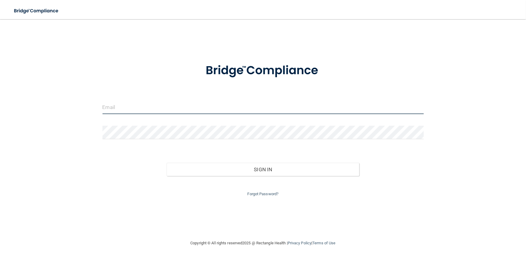
click at [139, 104] on input "email" at bounding box center [262, 107] width 321 height 13
type input "Rwakefield216@gmail.com"
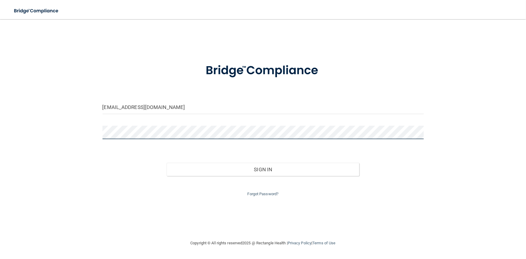
click at [167, 163] on button "Sign In" at bounding box center [263, 169] width 193 height 13
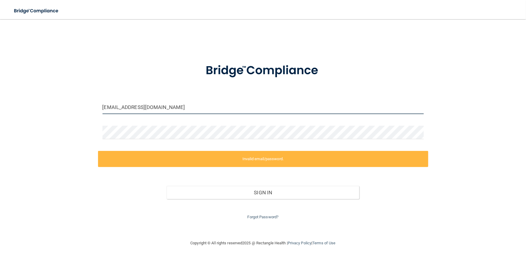
click at [178, 110] on input "Rwakefield216@gmail.com" at bounding box center [262, 107] width 321 height 13
drag, startPoint x: 172, startPoint y: 107, endPoint x: 20, endPoint y: 105, distance: 151.9
click at [20, 105] on div "Rwakefield216@gmail.com Invalid email/password. You don't have permission to ac…" at bounding box center [263, 129] width 502 height 209
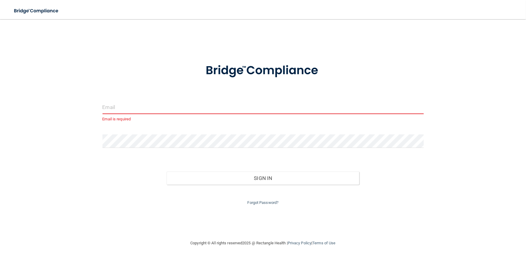
click at [143, 110] on input "email" at bounding box center [262, 107] width 321 height 13
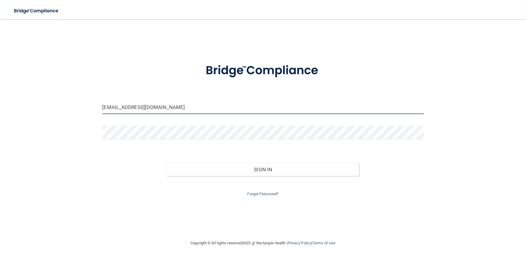
click at [172, 111] on input "Rwakefield216@gmail.com" at bounding box center [262, 107] width 321 height 13
drag, startPoint x: 175, startPoint y: 107, endPoint x: 22, endPoint y: 98, distance: 153.4
click at [22, 98] on div "Rwakefield216@gmail.com Invalid email/password. You don't have permission to ac…" at bounding box center [263, 129] width 502 height 209
type input "[EMAIL_ADDRESS][DOMAIN_NAME]"
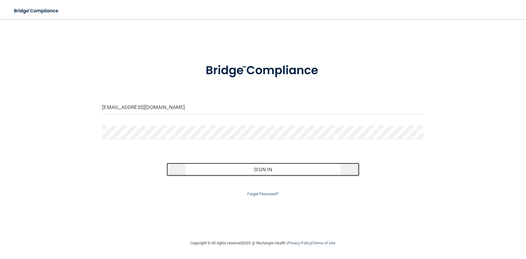
click at [185, 168] on button "Sign In" at bounding box center [263, 169] width 193 height 13
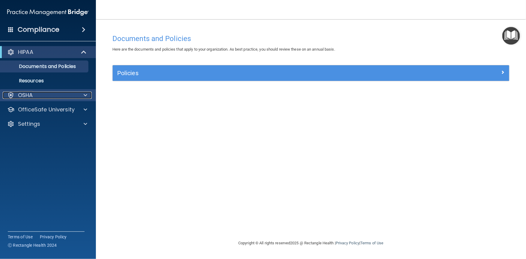
click at [78, 95] on div at bounding box center [84, 95] width 15 height 7
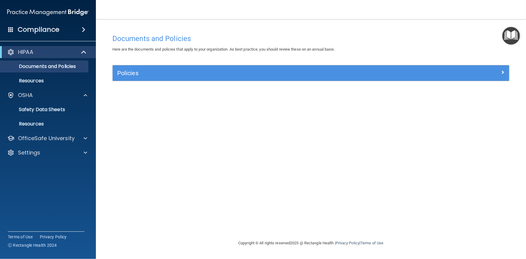
click at [82, 31] on span at bounding box center [84, 29] width 4 height 7
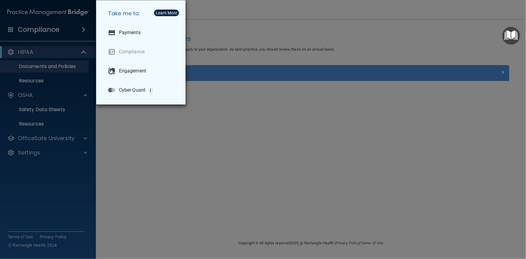
click at [80, 28] on div "Take me to: Payments Compliance Engagement Cyber Quant" at bounding box center [263, 129] width 526 height 259
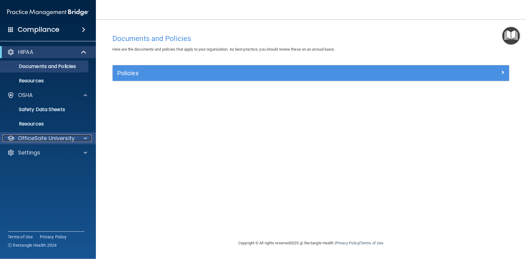
click at [80, 140] on div at bounding box center [84, 138] width 15 height 7
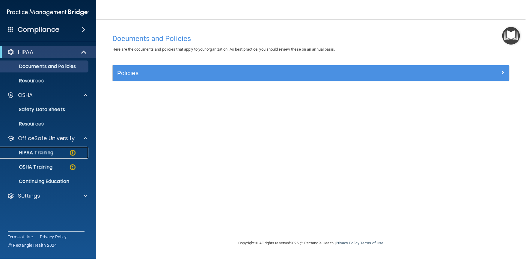
click at [66, 154] on div "HIPAA Training" at bounding box center [45, 153] width 82 height 6
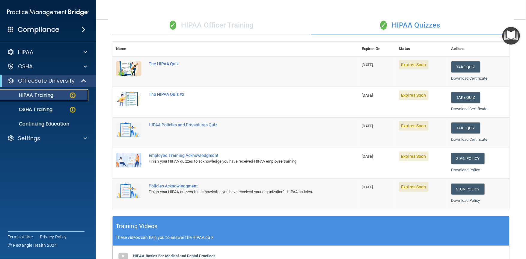
scroll to position [72, 0]
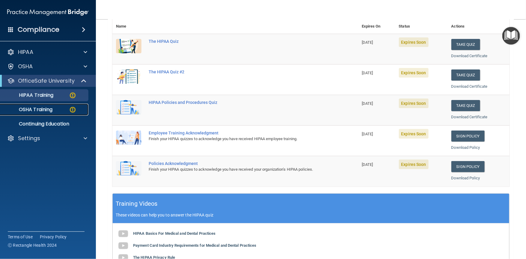
click at [46, 111] on p "OSHA Training" at bounding box center [28, 110] width 49 height 6
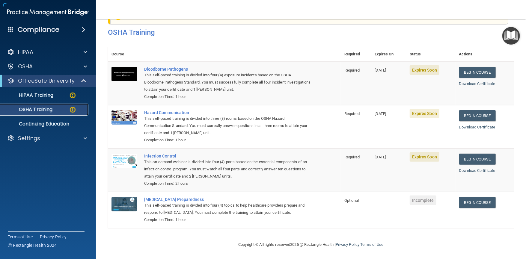
scroll to position [23, 0]
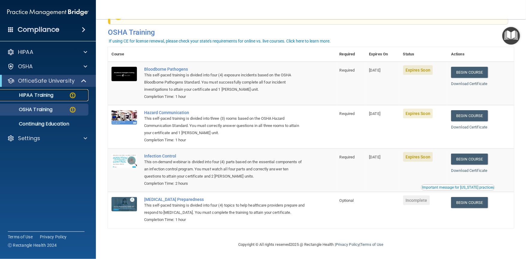
click at [53, 97] on p "HIPAA Training" at bounding box center [28, 95] width 49 height 6
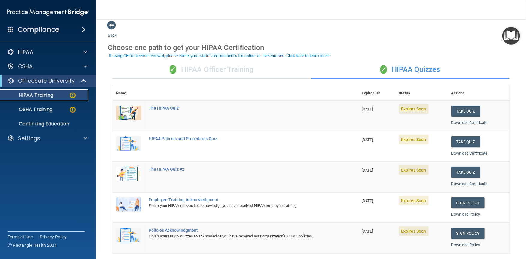
scroll to position [5, 0]
click at [227, 65] on div "✓ HIPAA Officer Training" at bounding box center [211, 70] width 199 height 18
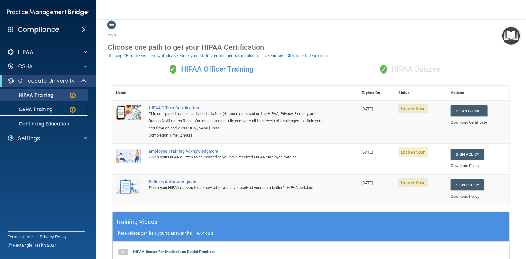
click at [34, 110] on p "OSHA Training" at bounding box center [28, 110] width 49 height 6
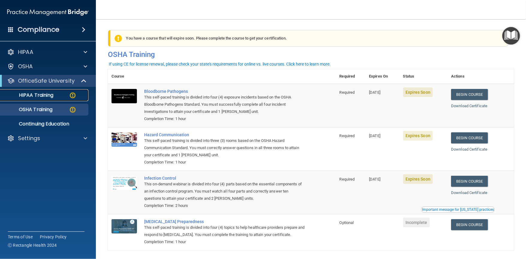
click at [34, 97] on p "HIPAA Training" at bounding box center [28, 95] width 49 height 6
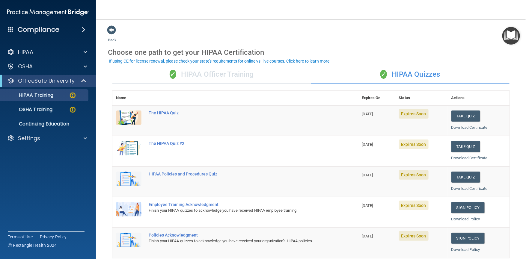
click at [218, 74] on div "✓ HIPAA Officer Training" at bounding box center [211, 75] width 199 height 18
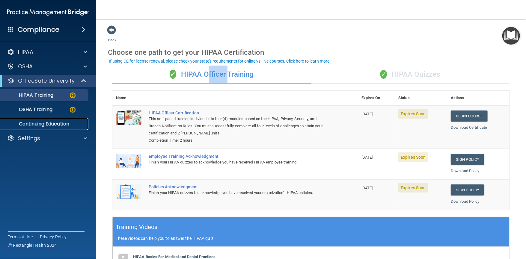
click at [51, 126] on p "Continuing Education" at bounding box center [45, 124] width 82 height 6
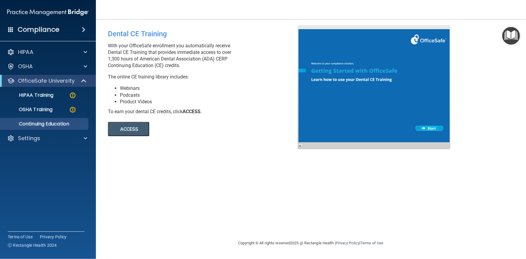
click at [34, 88] on ul "HIPAA Training OSHA Training Continuing Education" at bounding box center [48, 108] width 108 height 43
click at [34, 95] on p "HIPAA Training" at bounding box center [28, 95] width 49 height 6
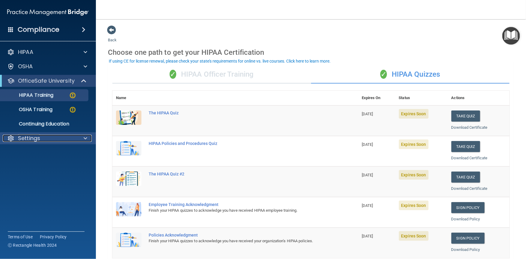
click at [84, 137] on span at bounding box center [86, 138] width 4 height 7
click at [214, 73] on div "✓ HIPAA Officer Training" at bounding box center [211, 75] width 199 height 18
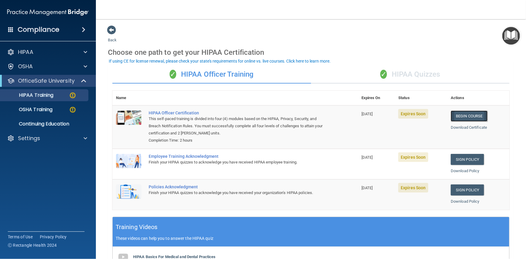
click at [465, 114] on link "Begin Course" at bounding box center [469, 116] width 37 height 11
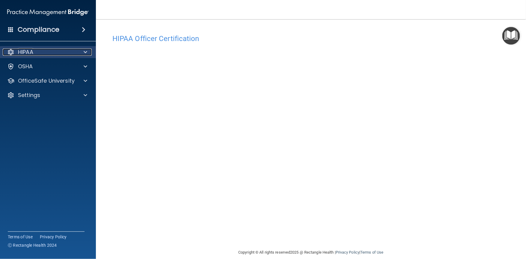
click at [85, 55] on span at bounding box center [86, 52] width 4 height 7
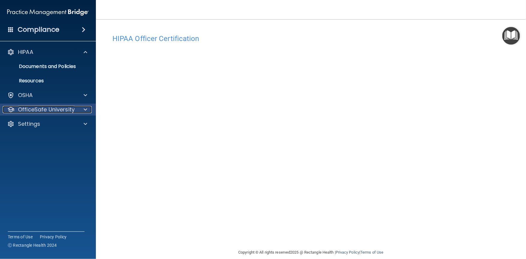
click at [87, 109] on div at bounding box center [84, 109] width 15 height 7
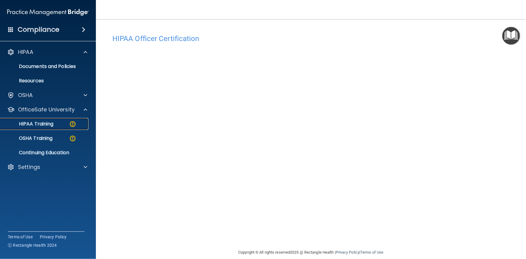
click at [53, 126] on p "HIPAA Training" at bounding box center [28, 124] width 49 height 6
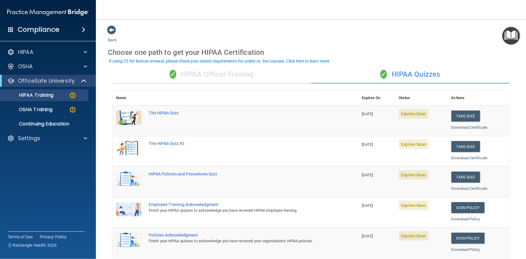
click at [237, 75] on div "✓ HIPAA Officer Training" at bounding box center [211, 75] width 199 height 18
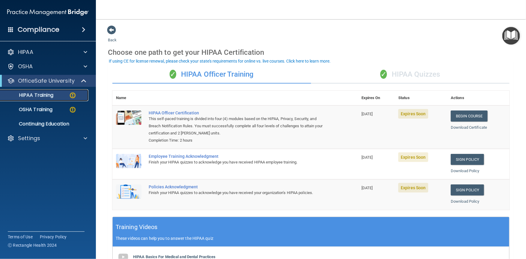
click at [49, 94] on p "HIPAA Training" at bounding box center [28, 95] width 49 height 6
click at [459, 118] on link "Begin Course" at bounding box center [469, 116] width 37 height 11
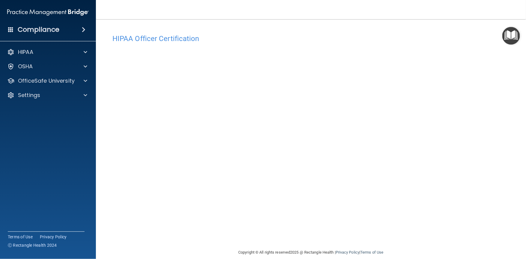
click at [35, 158] on accordion "HIPAA Documents and Policies Report an Incident Business Associates Emergency P…" at bounding box center [48, 113] width 96 height 138
click at [240, 257] on div "Copyright © All rights reserved 2025 @ Rectangle Health | Privacy Policy | Term…" at bounding box center [311, 252] width 219 height 19
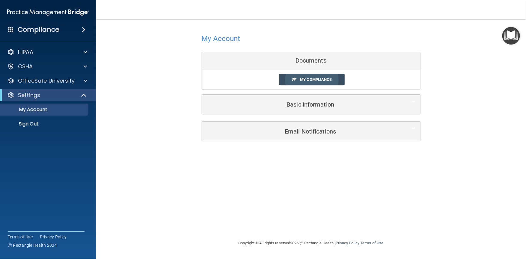
click at [329, 79] on span "My Compliance" at bounding box center [315, 79] width 31 height 4
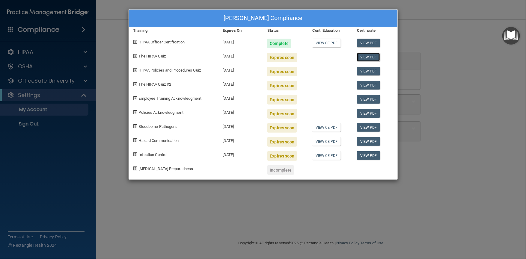
click at [364, 56] on link "View PDF" at bounding box center [368, 57] width 23 height 9
click at [428, 65] on div "Macayla Wakefield's Compliance Training Expires On Status Cont. Education Certi…" at bounding box center [263, 129] width 526 height 259
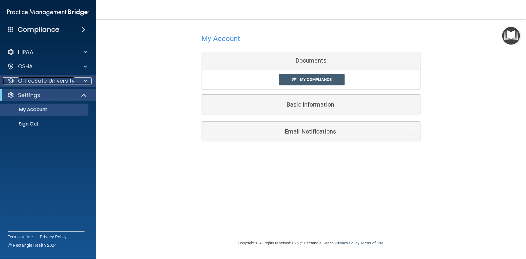
click at [82, 78] on div at bounding box center [84, 80] width 15 height 7
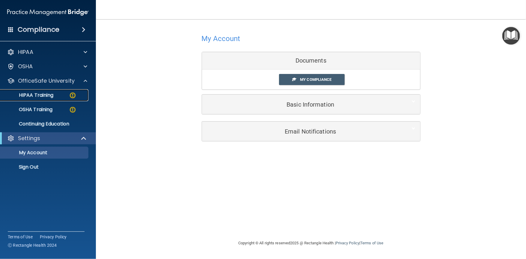
click at [57, 95] on div "HIPAA Training" at bounding box center [45, 95] width 82 height 6
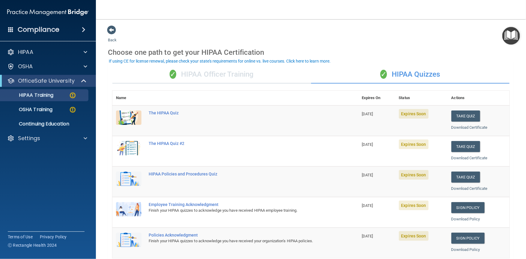
click at [230, 68] on div "✓ HIPAA Officer Training" at bounding box center [211, 75] width 199 height 18
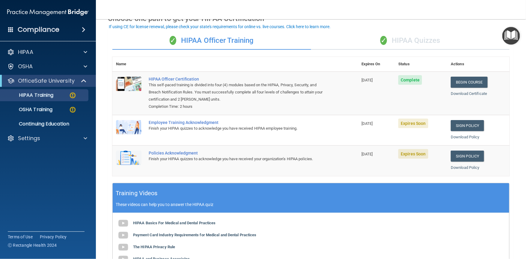
scroll to position [34, 0]
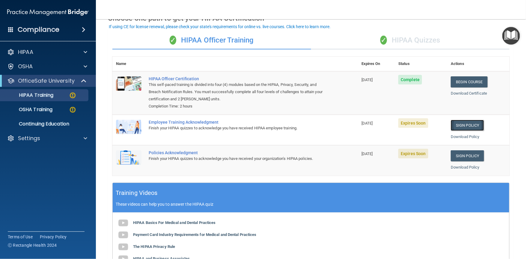
click at [469, 123] on link "Sign Policy" at bounding box center [467, 125] width 33 height 11
click at [467, 155] on link "Sign Policy" at bounding box center [467, 155] width 33 height 11
click at [49, 90] on link "HIPAA Training" at bounding box center [41, 95] width 94 height 12
click at [201, 39] on div "✓ HIPAA Officer Training" at bounding box center [211, 40] width 199 height 18
click at [464, 125] on link "Sign Policy" at bounding box center [467, 125] width 33 height 11
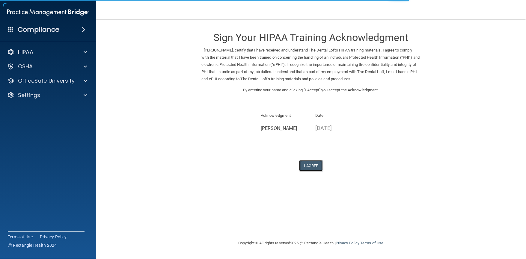
click at [317, 165] on button "I Agree" at bounding box center [311, 165] width 24 height 11
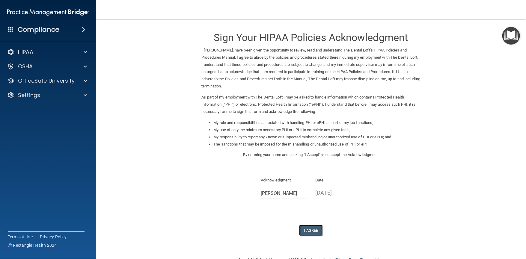
click at [317, 232] on button "I Agree" at bounding box center [311, 230] width 24 height 11
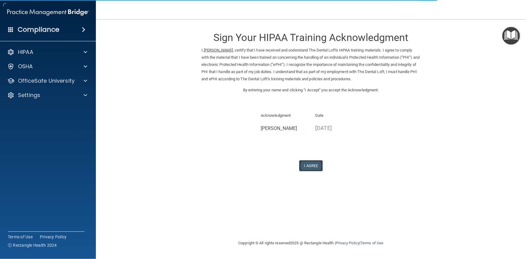
click at [313, 165] on button "I Agree" at bounding box center [311, 165] width 24 height 11
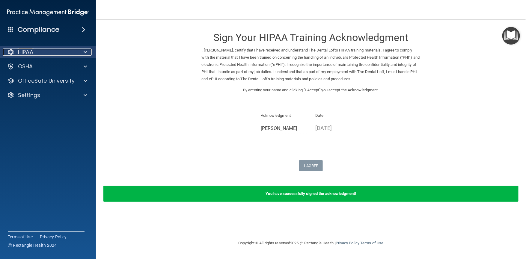
click at [81, 49] on div at bounding box center [84, 52] width 15 height 7
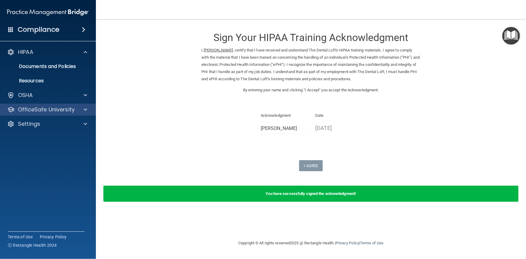
click at [83, 104] on div "OfficeSafe University" at bounding box center [48, 110] width 96 height 12
click at [84, 107] on span at bounding box center [86, 109] width 4 height 7
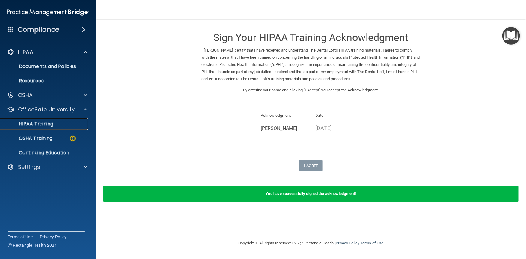
click at [53, 124] on p "HIPAA Training" at bounding box center [28, 124] width 49 height 6
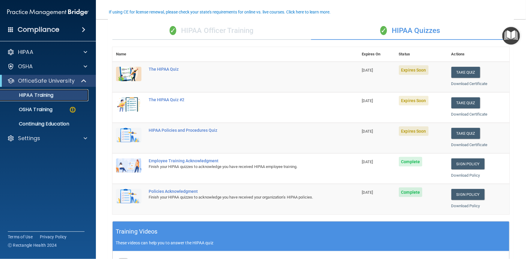
scroll to position [49, 0]
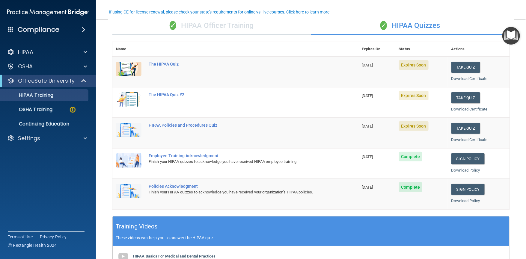
click at [224, 19] on div "✓ HIPAA Officer Training" at bounding box center [211, 26] width 199 height 18
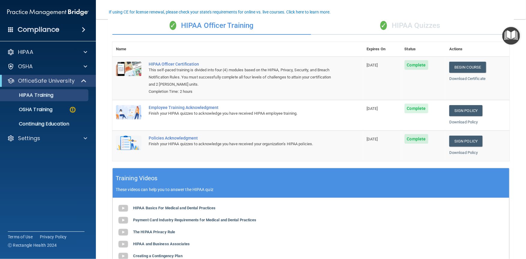
click at [406, 22] on div "✓ HIPAA Quizzes" at bounding box center [410, 26] width 199 height 18
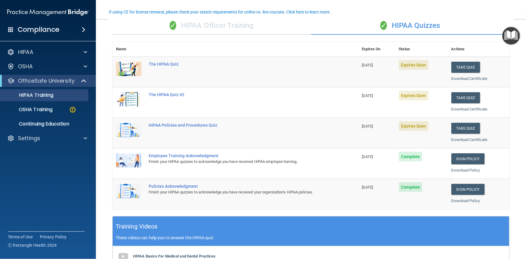
click at [244, 26] on div "✓ HIPAA Officer Training" at bounding box center [211, 26] width 199 height 18
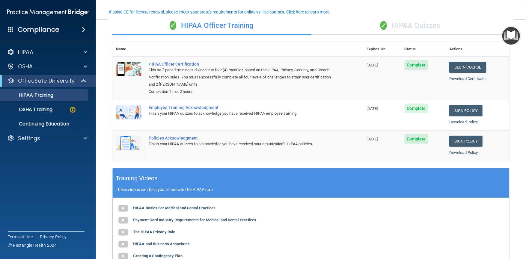
click at [408, 25] on div "✓ HIPAA Quizzes" at bounding box center [410, 26] width 199 height 18
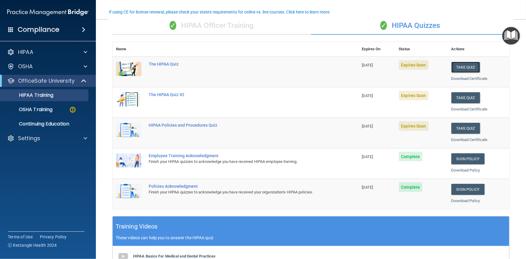
click at [464, 66] on button "Take Quiz" at bounding box center [465, 67] width 29 height 11
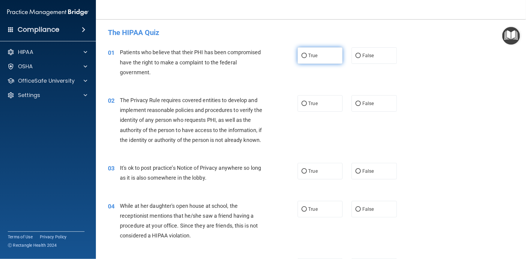
click at [314, 59] on label "True" at bounding box center [320, 55] width 45 height 16
click at [307, 58] on input "True" at bounding box center [303, 56] width 5 height 4
radio input "true"
click at [314, 103] on span "True" at bounding box center [312, 104] width 9 height 6
click at [307, 103] on input "True" at bounding box center [303, 104] width 5 height 4
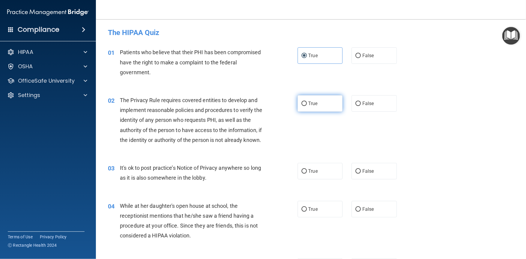
radio input "true"
click at [328, 179] on label "True" at bounding box center [320, 171] width 45 height 16
click at [307, 174] on input "True" at bounding box center [303, 171] width 5 height 4
radio input "true"
click at [370, 174] on span "False" at bounding box center [368, 171] width 12 height 6
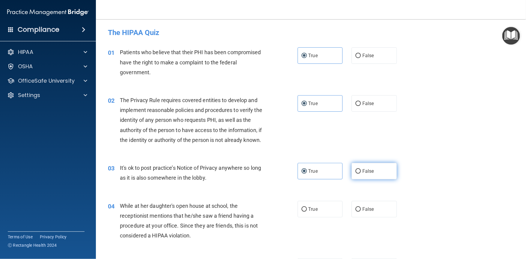
click at [361, 174] on input "False" at bounding box center [357, 171] width 5 height 4
radio input "true"
radio input "false"
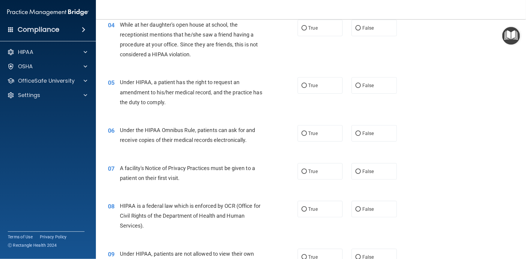
scroll to position [192, 0]
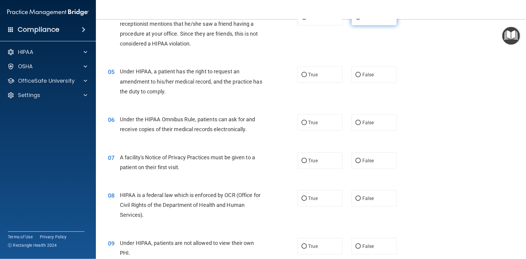
click at [365, 20] on span "False" at bounding box center [368, 17] width 12 height 6
click at [361, 20] on input "False" at bounding box center [357, 17] width 5 height 4
radio input "true"
click at [310, 83] on label "True" at bounding box center [320, 75] width 45 height 16
click at [307, 77] on input "True" at bounding box center [303, 75] width 5 height 4
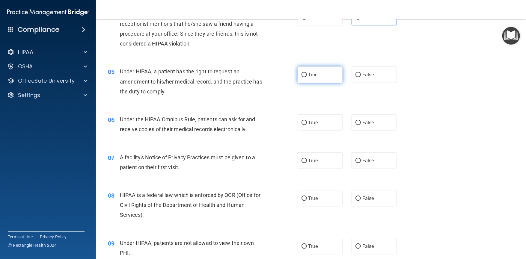
radio input "true"
click at [325, 128] on label "True" at bounding box center [320, 122] width 45 height 16
click at [307, 125] on input "True" at bounding box center [303, 123] width 5 height 4
radio input "true"
click at [330, 165] on label "True" at bounding box center [320, 161] width 45 height 16
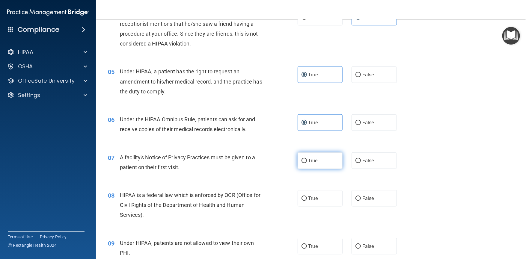
click at [307, 163] on input "True" at bounding box center [303, 161] width 5 height 4
radio input "true"
click at [328, 203] on label "True" at bounding box center [320, 198] width 45 height 16
click at [307, 201] on input "True" at bounding box center [303, 199] width 5 height 4
radio input "true"
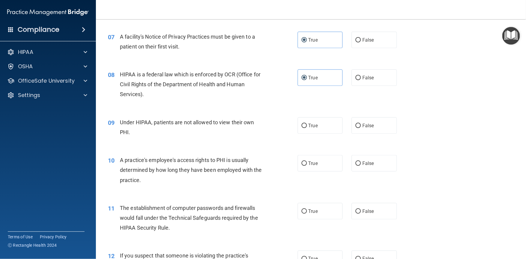
scroll to position [325, 0]
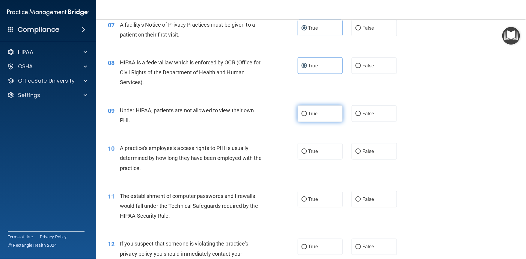
click at [298, 122] on label "True" at bounding box center [320, 113] width 45 height 16
click at [301, 116] on input "True" at bounding box center [303, 114] width 5 height 4
radio input "true"
click at [366, 154] on span "False" at bounding box center [368, 152] width 12 height 6
click at [361, 154] on input "False" at bounding box center [357, 152] width 5 height 4
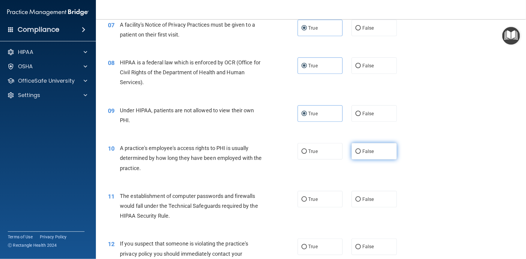
radio input "true"
click at [317, 203] on label "True" at bounding box center [320, 199] width 45 height 16
click at [307, 202] on input "True" at bounding box center [303, 199] width 5 height 4
radio input "true"
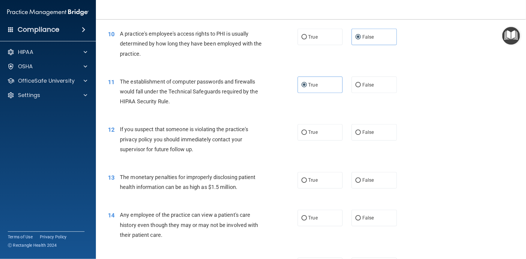
scroll to position [443, 0]
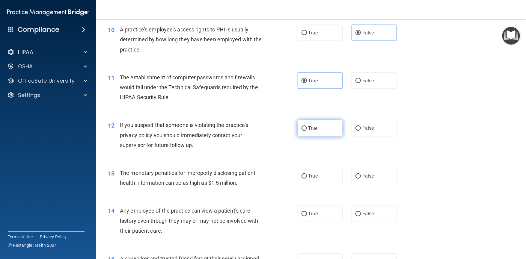
click at [322, 137] on label "True" at bounding box center [320, 128] width 45 height 16
click at [307, 131] on input "True" at bounding box center [303, 128] width 5 height 4
radio input "true"
click at [374, 185] on label "False" at bounding box center [373, 176] width 45 height 16
click at [361, 179] on input "False" at bounding box center [357, 176] width 5 height 4
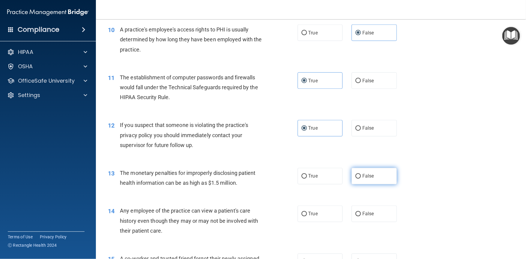
radio input "true"
click at [322, 222] on label "True" at bounding box center [320, 214] width 45 height 16
click at [307, 217] on input "True" at bounding box center [303, 214] width 5 height 4
radio input "true"
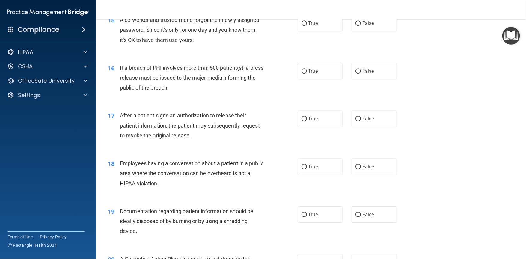
scroll to position [683, 0]
click at [322, 26] on label "True" at bounding box center [320, 22] width 45 height 16
click at [307, 25] on input "True" at bounding box center [303, 22] width 5 height 4
radio input "true"
click at [322, 79] on label "True" at bounding box center [320, 70] width 45 height 16
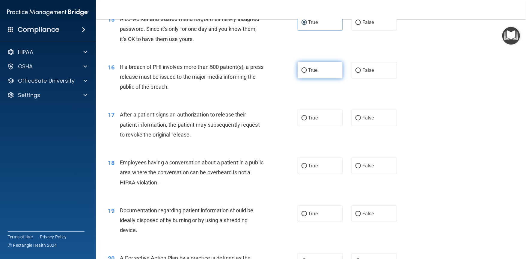
click at [307, 73] on input "True" at bounding box center [303, 70] width 5 height 4
radio input "true"
click at [321, 126] on label "True" at bounding box center [320, 118] width 45 height 16
click at [307, 120] on input "True" at bounding box center [303, 118] width 5 height 4
radio input "true"
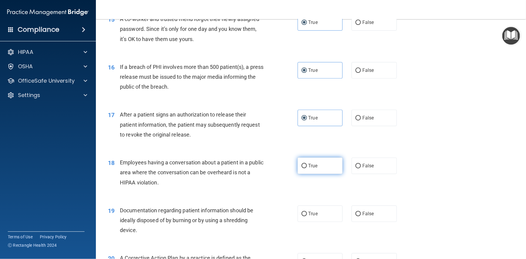
click at [326, 174] on label "True" at bounding box center [320, 166] width 45 height 16
click at [307, 168] on input "True" at bounding box center [303, 166] width 5 height 4
radio input "true"
click at [375, 220] on label "False" at bounding box center [373, 214] width 45 height 16
click at [361, 216] on input "False" at bounding box center [357, 214] width 5 height 4
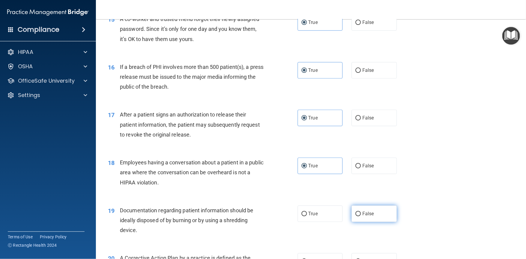
radio input "true"
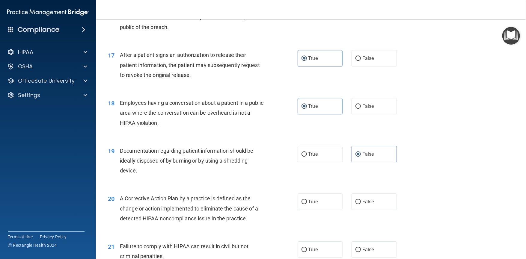
scroll to position [795, 0]
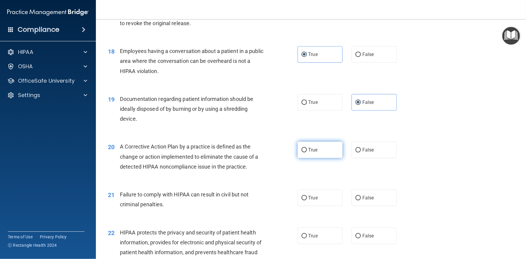
click at [332, 157] on label "True" at bounding box center [320, 150] width 45 height 16
click at [307, 153] on input "True" at bounding box center [303, 150] width 5 height 4
radio input "true"
click at [330, 206] on label "True" at bounding box center [320, 198] width 45 height 16
click at [307, 200] on input "True" at bounding box center [303, 198] width 5 height 4
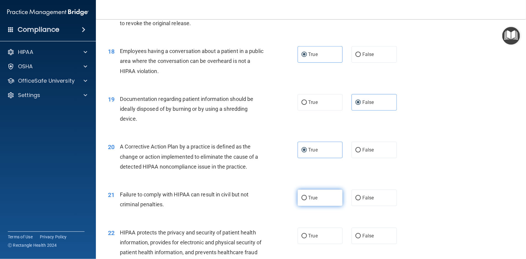
radio input "true"
click at [362, 239] on span "False" at bounding box center [368, 236] width 12 height 6
click at [361, 239] on input "False" at bounding box center [357, 236] width 5 height 4
radio input "true"
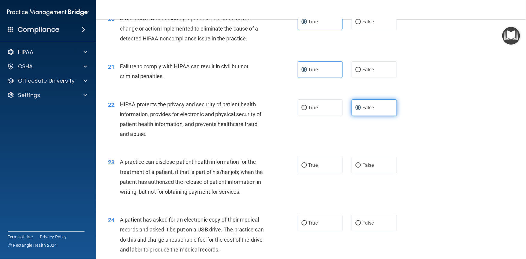
scroll to position [963, 0]
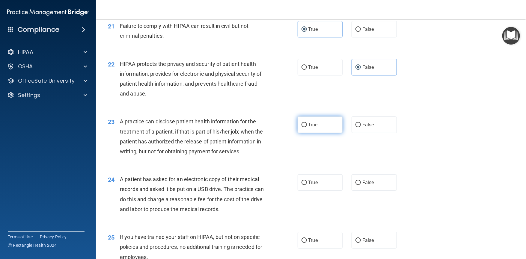
click at [323, 128] on label "True" at bounding box center [320, 125] width 45 height 16
click at [307, 127] on input "True" at bounding box center [303, 125] width 5 height 4
radio input "true"
click at [329, 191] on label "True" at bounding box center [320, 182] width 45 height 16
click at [307, 185] on input "True" at bounding box center [303, 183] width 5 height 4
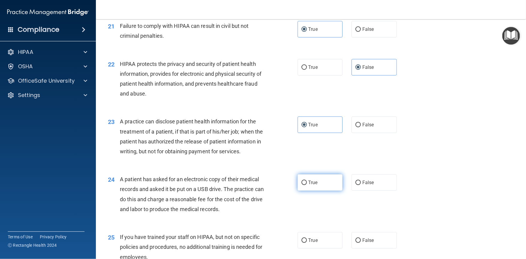
radio input "true"
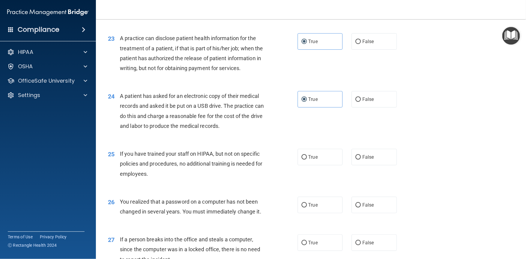
scroll to position [1050, 0]
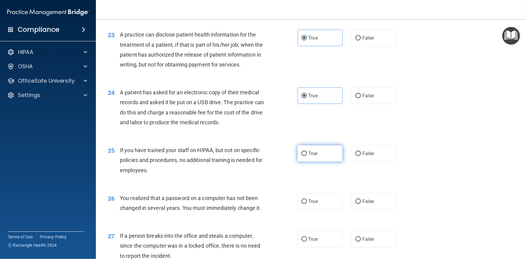
click at [330, 162] on label "True" at bounding box center [320, 153] width 45 height 16
click at [307, 156] on input "True" at bounding box center [303, 154] width 5 height 4
radio input "true"
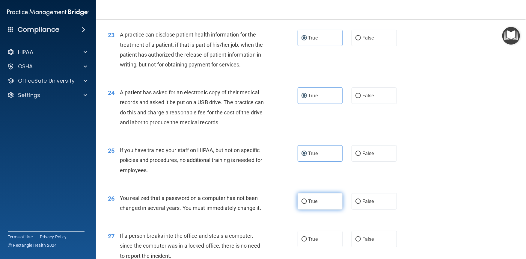
click at [328, 210] on label "True" at bounding box center [320, 201] width 45 height 16
click at [307, 204] on input "True" at bounding box center [303, 202] width 5 height 4
radio input "true"
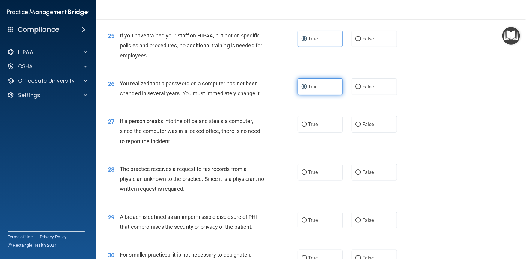
scroll to position [1213, 0]
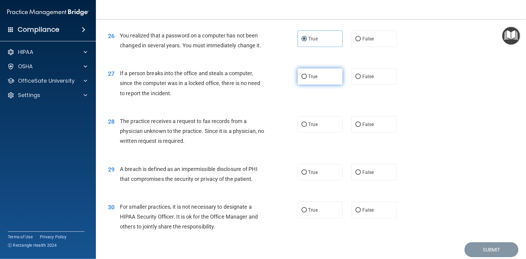
click at [329, 85] on label "True" at bounding box center [320, 76] width 45 height 16
click at [307, 79] on input "True" at bounding box center [303, 77] width 5 height 4
radio input "true"
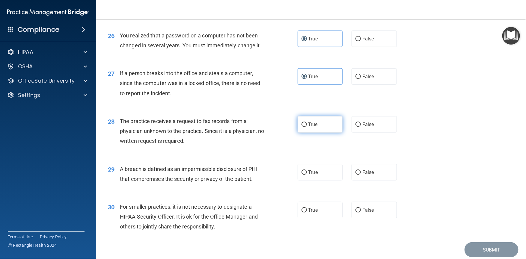
click at [331, 133] on label "True" at bounding box center [320, 124] width 45 height 16
click at [307, 127] on input "True" at bounding box center [303, 125] width 5 height 4
radio input "true"
click at [327, 194] on div "29 A breach is defined as an impermissible disclosure of PHI that compromises t…" at bounding box center [310, 176] width 415 height 38
click at [325, 181] on label "True" at bounding box center [320, 172] width 45 height 16
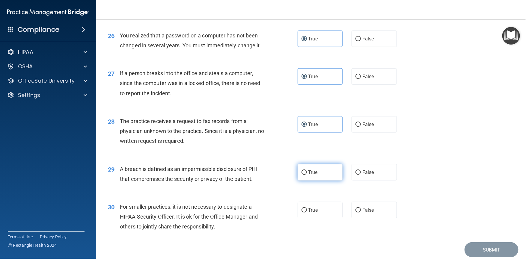
click at [307, 175] on input "True" at bounding box center [303, 172] width 5 height 4
radio input "true"
click at [367, 218] on label "False" at bounding box center [373, 210] width 45 height 16
click at [361, 213] on input "False" at bounding box center [357, 210] width 5 height 4
radio input "true"
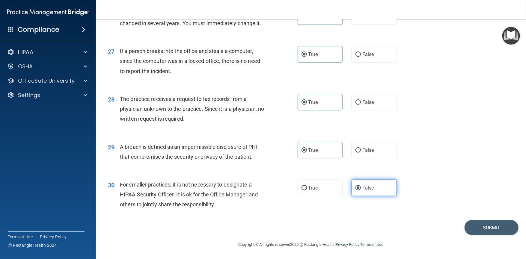
scroll to position [1255, 0]
click at [470, 229] on button "Submit" at bounding box center [491, 227] width 54 height 15
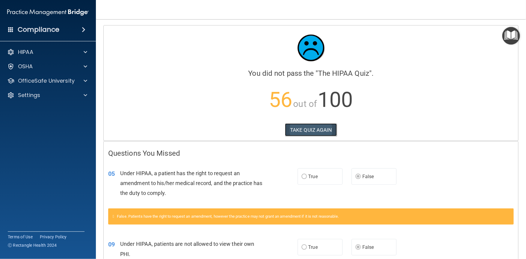
click at [317, 129] on button "TAKE QUIZ AGAIN" at bounding box center [311, 129] width 52 height 13
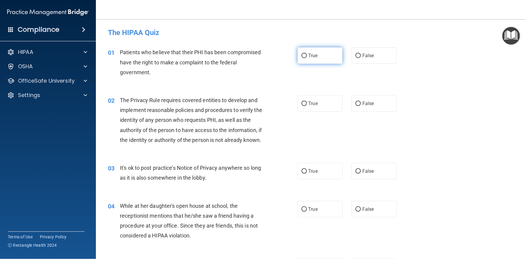
click at [337, 53] on label "True" at bounding box center [320, 55] width 45 height 16
click at [307, 54] on input "True" at bounding box center [303, 56] width 5 height 4
radio input "true"
click at [321, 178] on label "True" at bounding box center [320, 171] width 45 height 16
click at [307, 174] on input "True" at bounding box center [303, 171] width 5 height 4
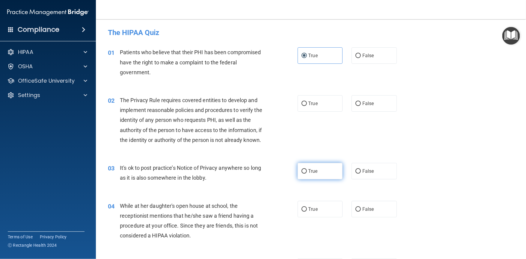
radio input "true"
click at [322, 102] on label "True" at bounding box center [320, 103] width 45 height 16
click at [307, 102] on input "True" at bounding box center [303, 104] width 5 height 4
radio input "true"
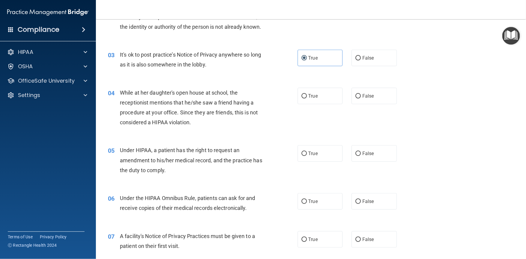
scroll to position [116, 0]
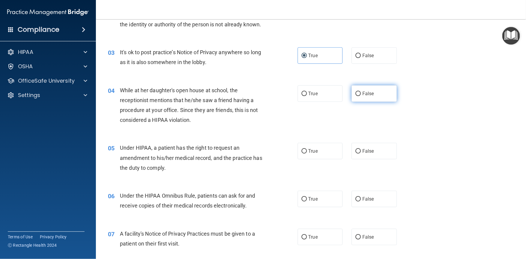
click at [370, 96] on span "False" at bounding box center [368, 94] width 12 height 6
click at [361, 96] on input "False" at bounding box center [357, 94] width 5 height 4
radio input "true"
click at [315, 154] on span "True" at bounding box center [312, 151] width 9 height 6
click at [307, 154] on input "True" at bounding box center [303, 151] width 5 height 4
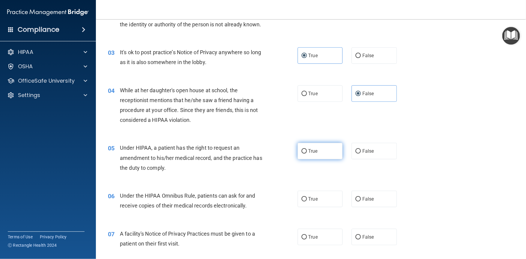
radio input "true"
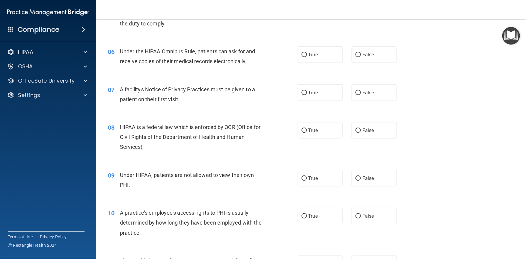
scroll to position [268, 0]
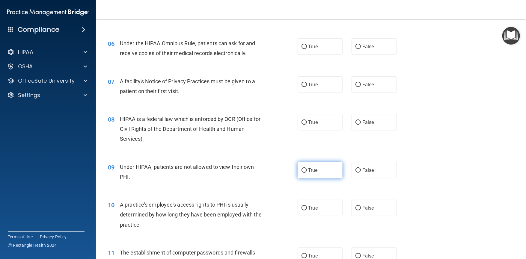
click at [323, 179] on label "True" at bounding box center [320, 170] width 45 height 16
click at [307, 173] on input "True" at bounding box center [303, 170] width 5 height 4
radio input "true"
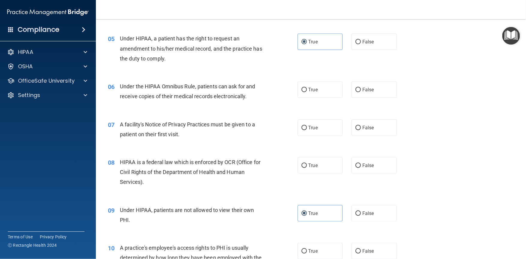
scroll to position [226, 0]
click at [319, 92] on label "True" at bounding box center [320, 89] width 45 height 16
click at [307, 92] on input "True" at bounding box center [303, 89] width 5 height 4
radio input "true"
click at [309, 135] on label "True" at bounding box center [320, 127] width 45 height 16
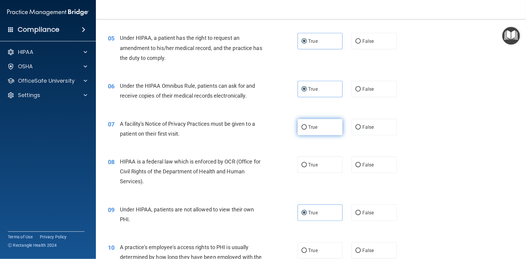
click at [307, 130] on input "True" at bounding box center [303, 127] width 5 height 4
radio input "true"
click at [327, 173] on label "True" at bounding box center [320, 165] width 45 height 16
click at [307, 168] on input "True" at bounding box center [303, 165] width 5 height 4
radio input "true"
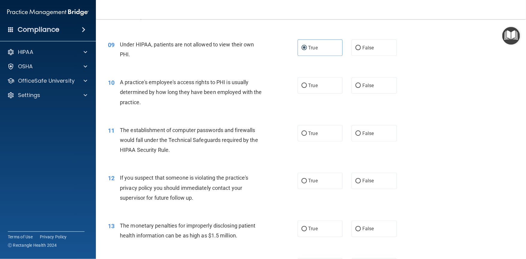
scroll to position [391, 0]
click at [382, 92] on label "False" at bounding box center [373, 85] width 45 height 16
click at [361, 88] on input "False" at bounding box center [357, 85] width 5 height 4
radio input "true"
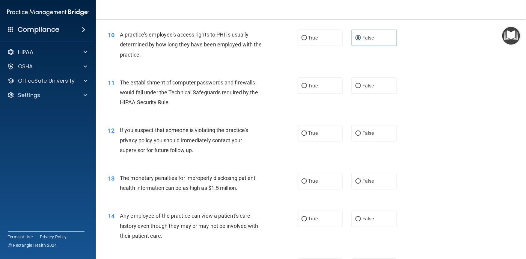
scroll to position [439, 0]
click at [321, 91] on label "True" at bounding box center [320, 85] width 45 height 16
click at [307, 88] on input "True" at bounding box center [303, 86] width 5 height 4
radio input "true"
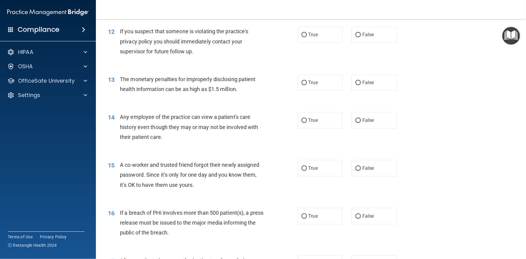
scroll to position [538, 0]
click at [323, 43] on label "True" at bounding box center [320, 34] width 45 height 16
click at [307, 37] on input "True" at bounding box center [303, 34] width 5 height 4
radio input "true"
click at [380, 128] on label "False" at bounding box center [373, 120] width 45 height 16
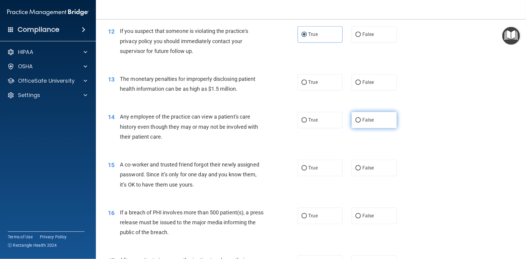
click at [361, 123] on input "False" at bounding box center [357, 120] width 5 height 4
radio input "true"
click at [367, 85] on span "False" at bounding box center [368, 82] width 12 height 6
click at [361, 85] on input "False" at bounding box center [357, 82] width 5 height 4
radio input "true"
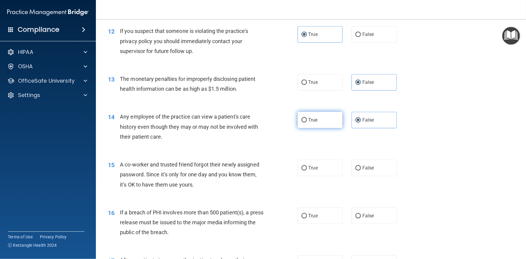
click at [317, 127] on label "True" at bounding box center [320, 120] width 45 height 16
click at [307, 123] on input "True" at bounding box center [303, 120] width 5 height 4
radio input "true"
radio input "false"
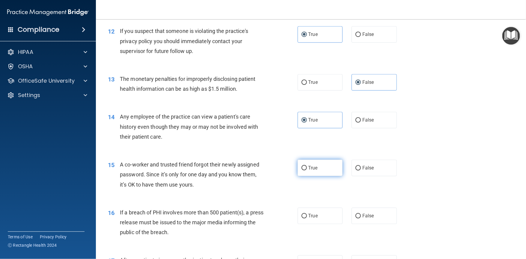
click at [319, 176] on label "True" at bounding box center [320, 168] width 45 height 16
click at [307, 170] on input "True" at bounding box center [303, 168] width 5 height 4
radio input "true"
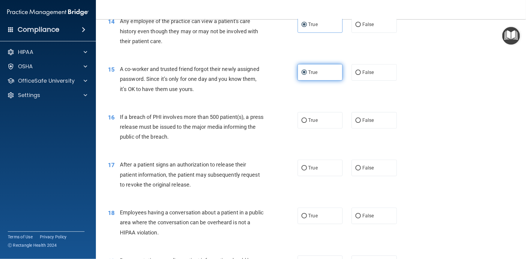
scroll to position [635, 0]
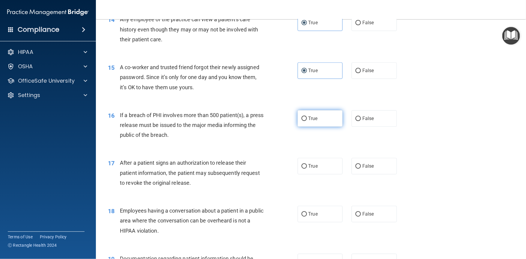
click at [332, 127] on label "True" at bounding box center [320, 118] width 45 height 16
click at [307, 121] on input "True" at bounding box center [303, 119] width 5 height 4
radio input "true"
click at [321, 174] on label "True" at bounding box center [320, 166] width 45 height 16
click at [307, 169] on input "True" at bounding box center [303, 166] width 5 height 4
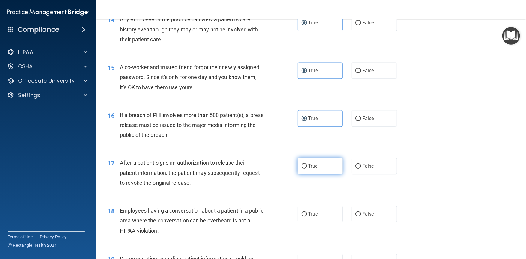
radio input "true"
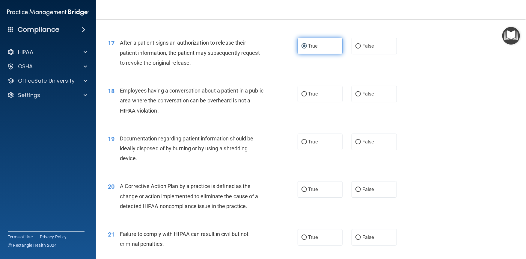
scroll to position [755, 0]
click at [316, 102] on label "True" at bounding box center [320, 93] width 45 height 16
click at [307, 96] on input "True" at bounding box center [303, 94] width 5 height 4
radio input "true"
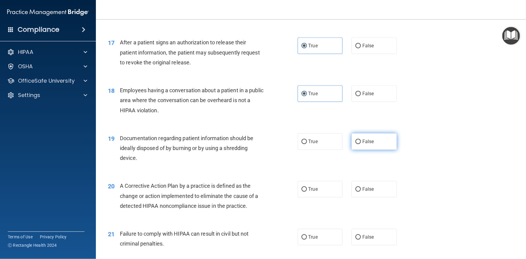
click at [391, 150] on label "False" at bounding box center [373, 141] width 45 height 16
click at [361, 144] on input "False" at bounding box center [357, 142] width 5 height 4
radio input "true"
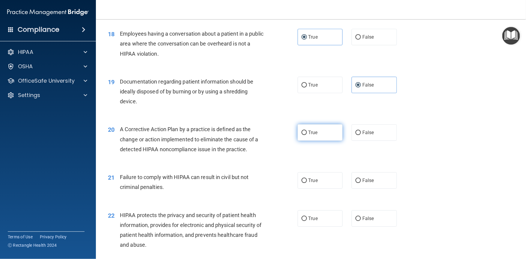
scroll to position [839, 0]
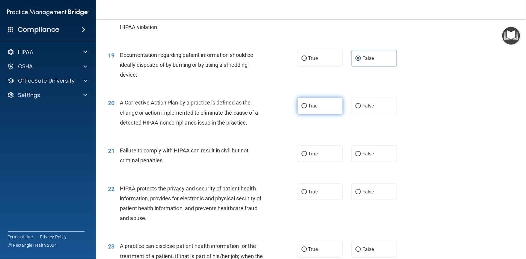
click at [309, 109] on span "True" at bounding box center [312, 106] width 9 height 6
click at [307, 108] on input "True" at bounding box center [303, 106] width 5 height 4
radio input "true"
click at [312, 162] on label "True" at bounding box center [320, 154] width 45 height 16
click at [307, 156] on input "True" at bounding box center [303, 154] width 5 height 4
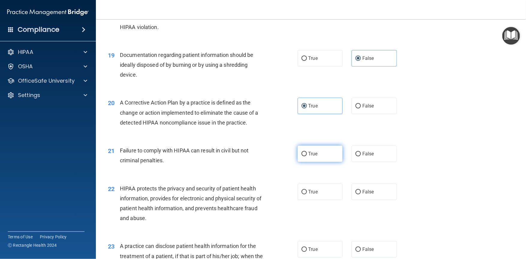
radio input "true"
click at [372, 198] on label "False" at bounding box center [373, 192] width 45 height 16
click at [361, 194] on input "False" at bounding box center [357, 192] width 5 height 4
radio input "true"
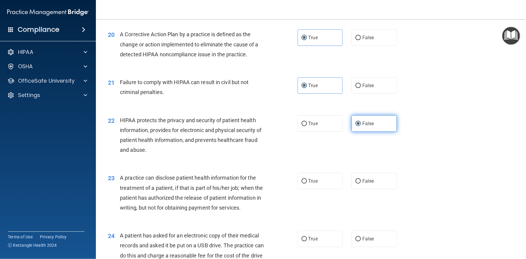
scroll to position [920, 0]
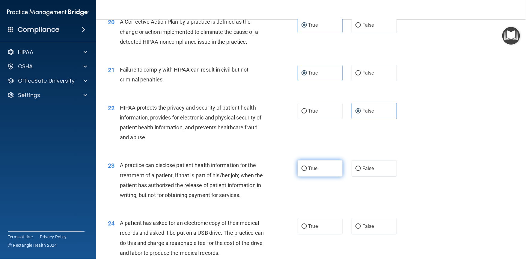
click at [320, 176] on label "True" at bounding box center [320, 168] width 45 height 16
click at [307, 171] on input "True" at bounding box center [303, 169] width 5 height 4
radio input "true"
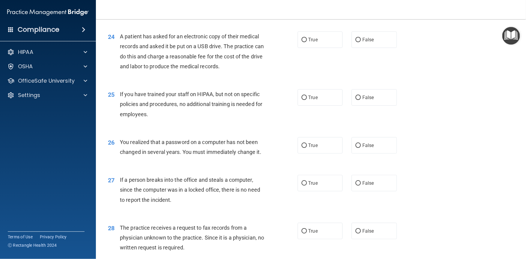
scroll to position [1112, 0]
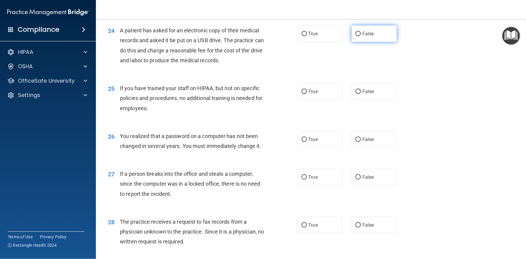
click at [364, 37] on span "False" at bounding box center [368, 34] width 12 height 6
click at [361, 36] on input "False" at bounding box center [357, 34] width 5 height 4
radio input "true"
click at [333, 100] on label "True" at bounding box center [320, 91] width 45 height 16
click at [307, 94] on input "True" at bounding box center [303, 92] width 5 height 4
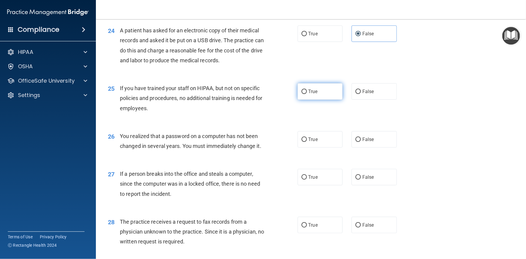
radio input "true"
click at [372, 100] on label "False" at bounding box center [373, 91] width 45 height 16
click at [361, 94] on input "False" at bounding box center [357, 92] width 5 height 4
radio input "true"
radio input "false"
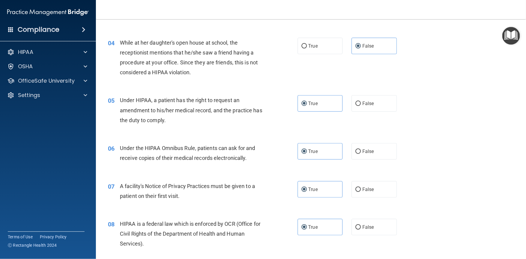
scroll to position [179, 0]
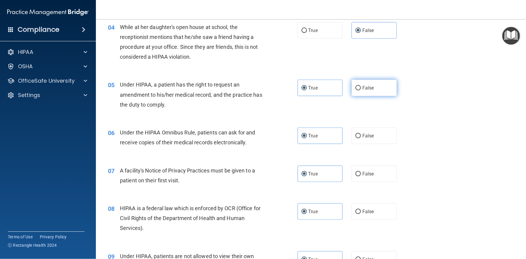
click at [360, 96] on label "False" at bounding box center [373, 88] width 45 height 16
click at [360, 90] on input "False" at bounding box center [357, 88] width 5 height 4
radio input "true"
radio input "false"
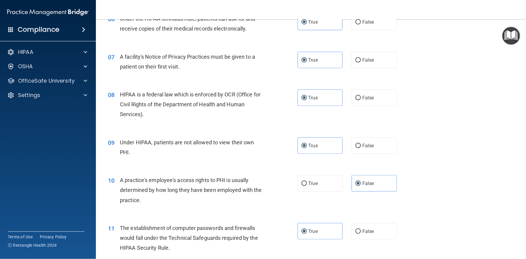
scroll to position [299, 0]
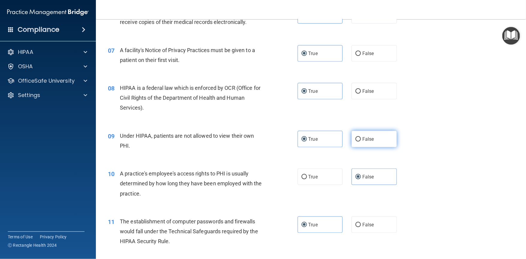
click at [362, 142] on span "False" at bounding box center [368, 139] width 12 height 6
click at [361, 142] on input "False" at bounding box center [357, 139] width 5 height 4
radio input "true"
radio input "false"
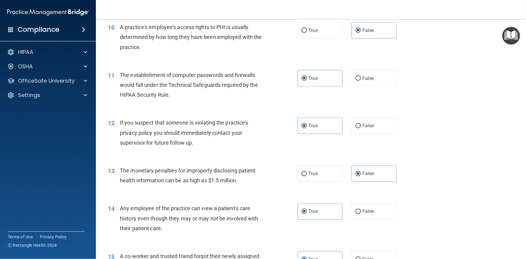
scroll to position [446, 0]
click at [323, 181] on label "True" at bounding box center [320, 173] width 45 height 16
click at [307, 176] on input "True" at bounding box center [303, 174] width 5 height 4
radio input "true"
radio input "false"
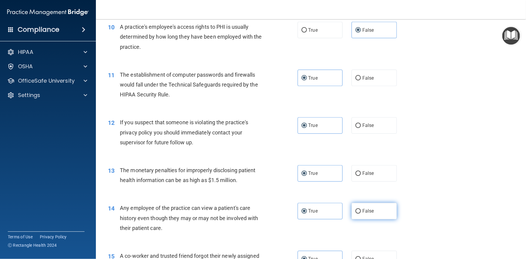
click at [371, 220] on label "False" at bounding box center [373, 211] width 45 height 16
click at [361, 214] on input "False" at bounding box center [357, 211] width 5 height 4
radio input "true"
radio input "false"
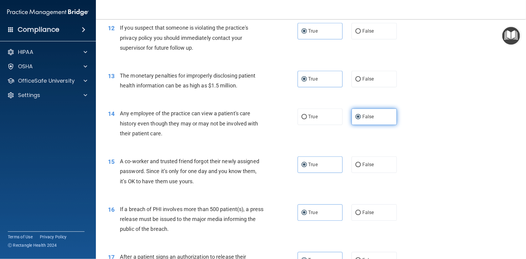
scroll to position [541, 0]
click at [370, 167] on span "False" at bounding box center [368, 165] width 12 height 6
click at [361, 167] on input "False" at bounding box center [357, 164] width 5 height 4
radio input "true"
radio input "false"
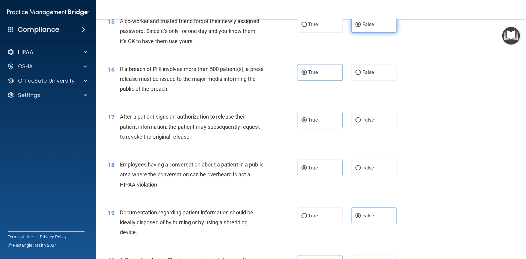
scroll to position [683, 0]
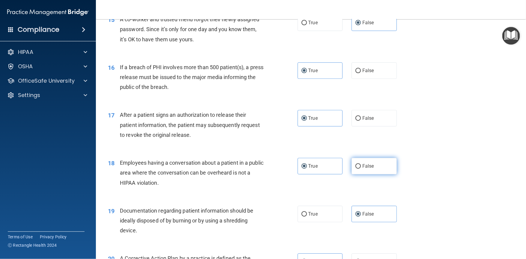
click at [370, 169] on span "False" at bounding box center [368, 166] width 12 height 6
click at [361, 169] on input "False" at bounding box center [357, 166] width 5 height 4
radio input "true"
radio input "false"
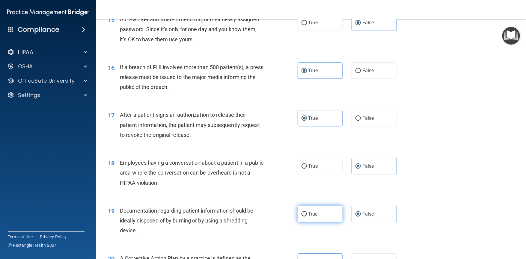
click at [319, 222] on label "True" at bounding box center [320, 214] width 45 height 16
click at [307, 217] on input "True" at bounding box center [303, 214] width 5 height 4
radio input "true"
radio input "false"
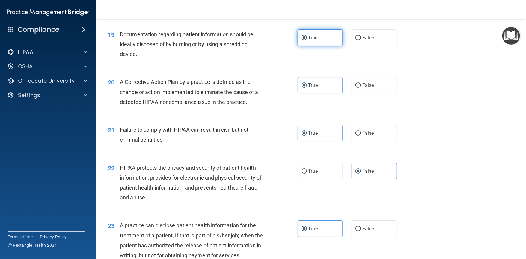
scroll to position [861, 0]
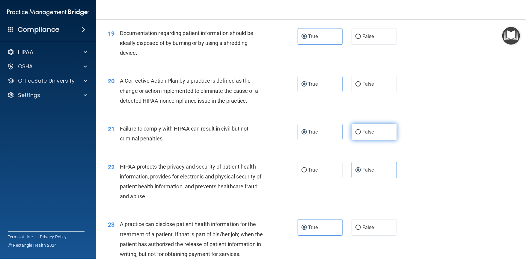
click at [362, 135] on span "False" at bounding box center [368, 132] width 12 height 6
click at [361, 135] on input "False" at bounding box center [357, 132] width 5 height 4
radio input "true"
radio input "false"
click at [313, 173] on span "True" at bounding box center [312, 170] width 9 height 6
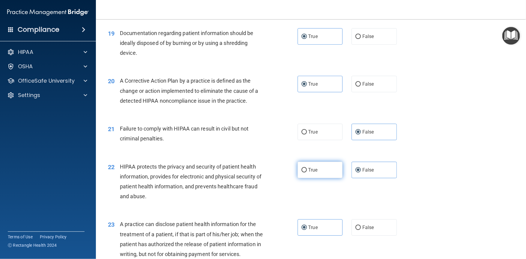
click at [307, 173] on input "True" at bounding box center [303, 170] width 5 height 4
radio input "true"
radio input "false"
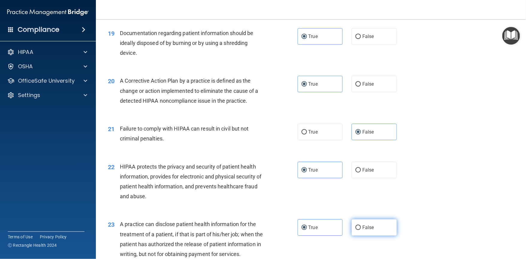
click at [373, 236] on label "False" at bounding box center [373, 227] width 45 height 16
click at [361, 230] on input "False" at bounding box center [357, 228] width 5 height 4
radio input "true"
radio input "false"
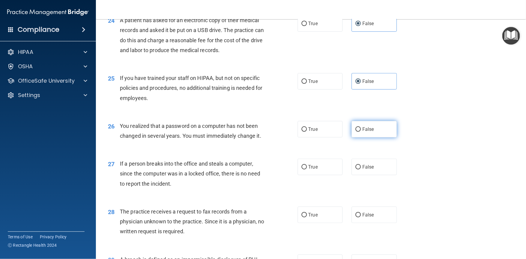
scroll to position [1150, 0]
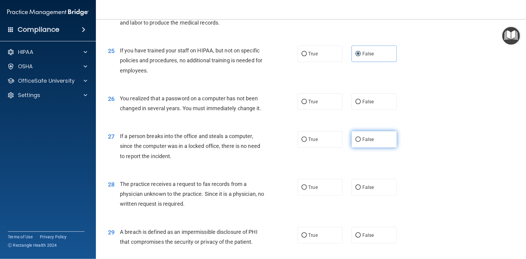
click at [370, 148] on label "False" at bounding box center [373, 139] width 45 height 16
click at [361, 142] on input "False" at bounding box center [357, 140] width 5 height 4
radio input "true"
click at [371, 196] on label "False" at bounding box center [373, 187] width 45 height 16
click at [361, 190] on input "False" at bounding box center [357, 187] width 5 height 4
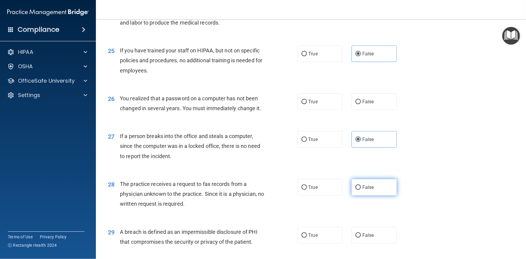
radio input "true"
click at [310, 105] on span "True" at bounding box center [312, 102] width 9 height 6
click at [307, 104] on input "True" at bounding box center [303, 102] width 5 height 4
radio input "true"
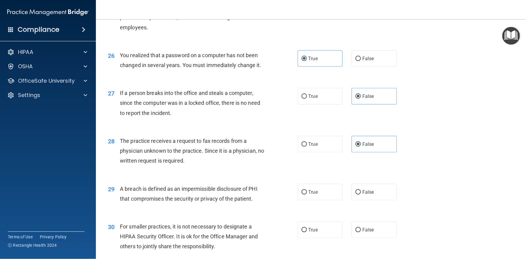
scroll to position [1255, 0]
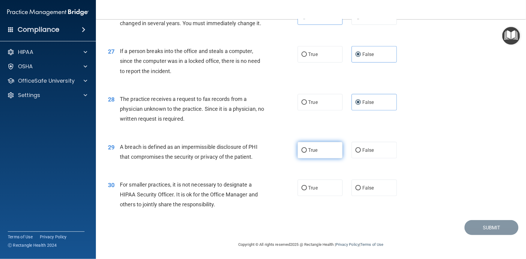
click at [310, 152] on span "True" at bounding box center [312, 150] width 9 height 6
click at [307, 152] on input "True" at bounding box center [303, 150] width 5 height 4
radio input "true"
click at [376, 186] on label "False" at bounding box center [373, 188] width 45 height 16
click at [361, 186] on input "False" at bounding box center [357, 188] width 5 height 4
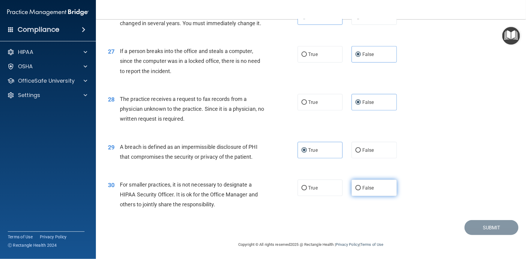
radio input "true"
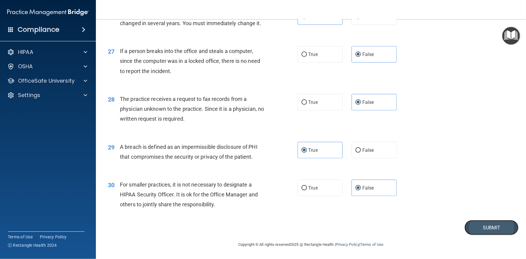
click at [470, 231] on button "Submit" at bounding box center [491, 227] width 54 height 15
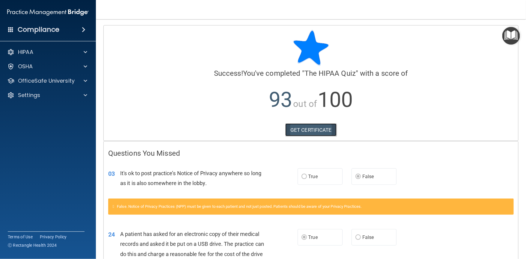
click at [312, 130] on link "GET CERTIFICATE" at bounding box center [310, 129] width 51 height 13
click at [81, 53] on div at bounding box center [84, 52] width 15 height 7
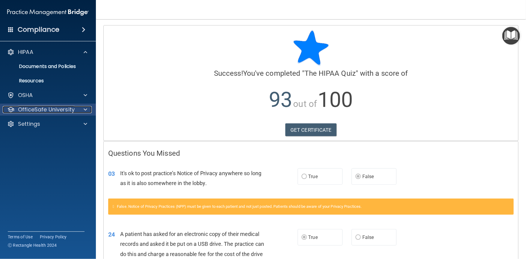
click at [88, 106] on div at bounding box center [84, 109] width 15 height 7
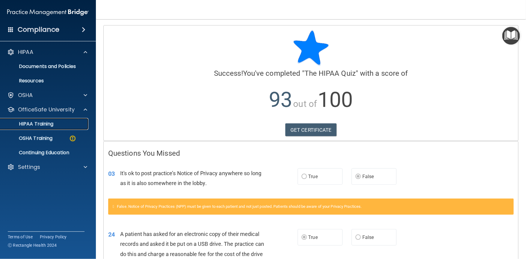
click at [72, 130] on link "HIPAA Training" at bounding box center [41, 124] width 94 height 12
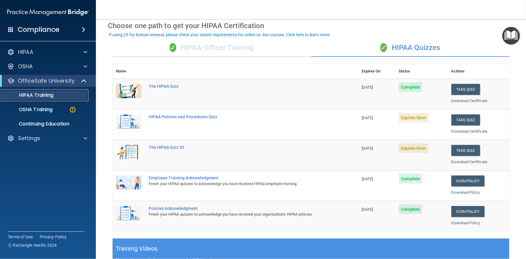
scroll to position [26, 0]
click at [463, 120] on button "Take Quiz" at bounding box center [465, 120] width 29 height 11
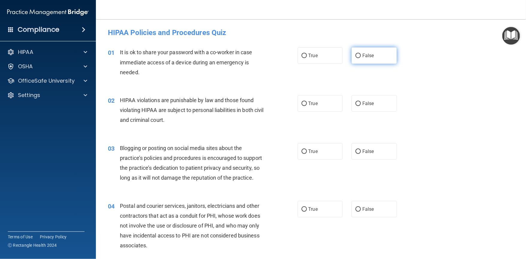
click at [365, 58] on label "False" at bounding box center [373, 55] width 45 height 16
click at [361, 58] on input "False" at bounding box center [357, 56] width 5 height 4
radio input "true"
click at [315, 104] on span "True" at bounding box center [312, 104] width 9 height 6
click at [307, 104] on input "True" at bounding box center [303, 104] width 5 height 4
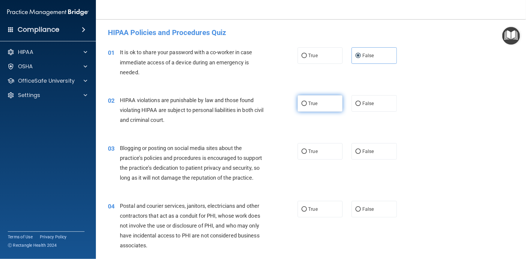
radio input "true"
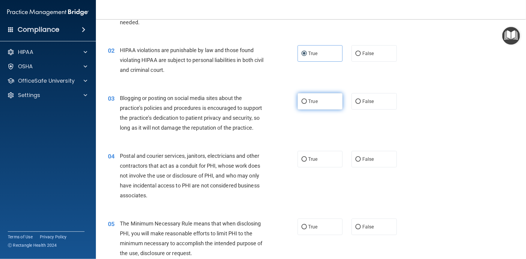
scroll to position [51, 0]
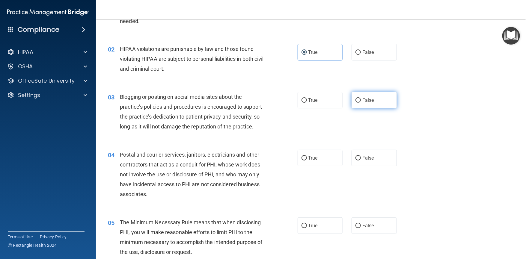
click at [378, 96] on label "False" at bounding box center [373, 100] width 45 height 16
click at [361, 98] on input "False" at bounding box center [357, 100] width 5 height 4
radio input "true"
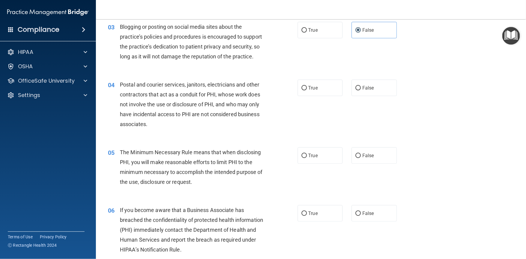
scroll to position [138, 0]
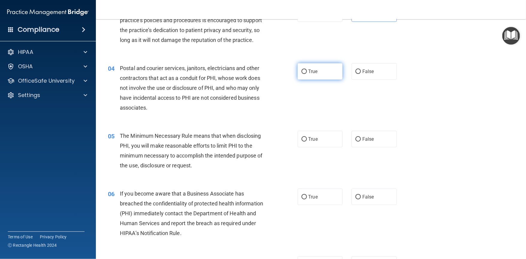
click at [318, 78] on label "True" at bounding box center [320, 71] width 45 height 16
click at [307, 74] on input "True" at bounding box center [303, 72] width 5 height 4
radio input "true"
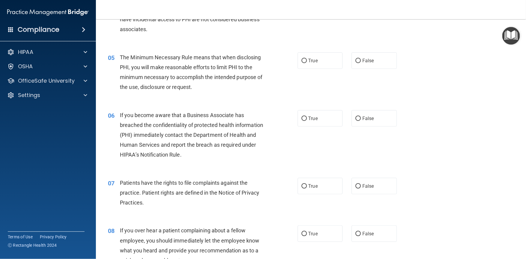
scroll to position [217, 0]
click at [308, 63] on span "True" at bounding box center [312, 61] width 9 height 6
click at [306, 63] on input "True" at bounding box center [303, 60] width 5 height 4
radio input "true"
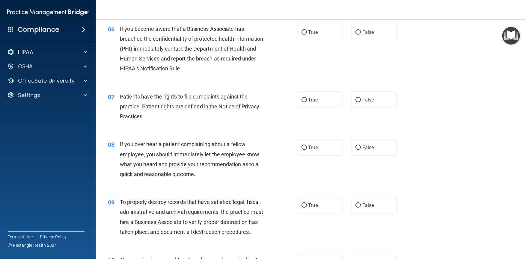
scroll to position [300, 0]
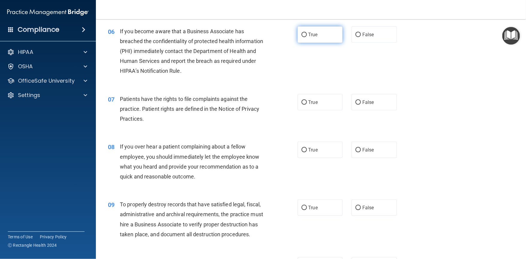
click at [309, 37] on span "True" at bounding box center [312, 35] width 9 height 6
click at [307, 37] on input "True" at bounding box center [303, 35] width 5 height 4
radio input "true"
click at [313, 105] on span "True" at bounding box center [312, 102] width 9 height 6
click at [307, 105] on input "True" at bounding box center [303, 102] width 5 height 4
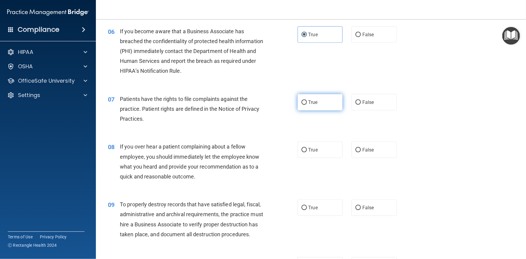
radio input "true"
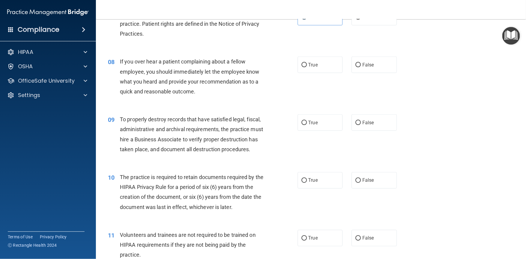
scroll to position [389, 0]
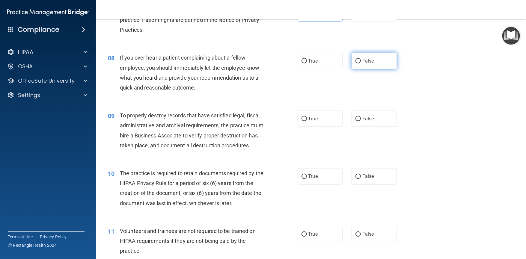
click at [377, 69] on label "False" at bounding box center [373, 61] width 45 height 16
click at [361, 64] on input "False" at bounding box center [357, 61] width 5 height 4
radio input "true"
click at [313, 122] on span "True" at bounding box center [312, 119] width 9 height 6
click at [307, 121] on input "True" at bounding box center [303, 119] width 5 height 4
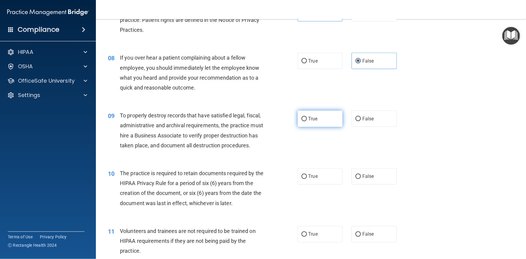
radio input "true"
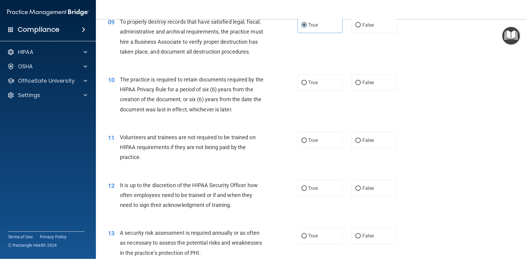
scroll to position [486, 0]
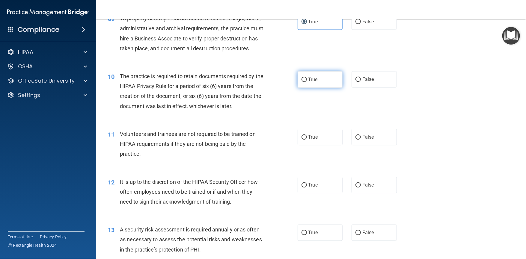
click at [319, 88] on label "True" at bounding box center [320, 79] width 45 height 16
click at [307, 82] on input "True" at bounding box center [303, 80] width 5 height 4
radio input "true"
click at [378, 146] on label "False" at bounding box center [373, 137] width 45 height 16
click at [361, 140] on input "False" at bounding box center [357, 137] width 5 height 4
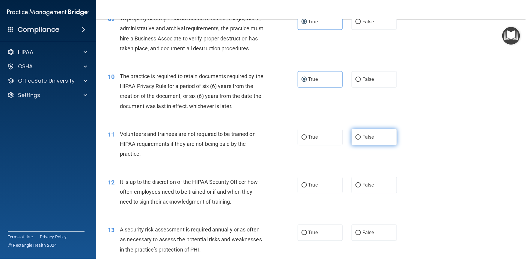
radio input "true"
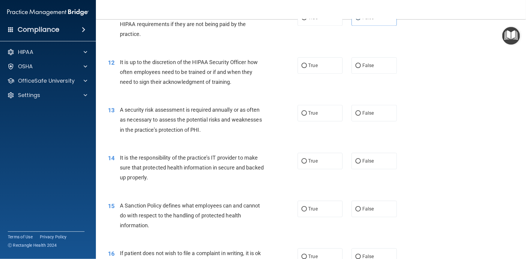
scroll to position [606, 0]
click at [360, 73] on label "False" at bounding box center [373, 65] width 45 height 16
click at [360, 68] on input "False" at bounding box center [357, 65] width 5 height 4
radio input "true"
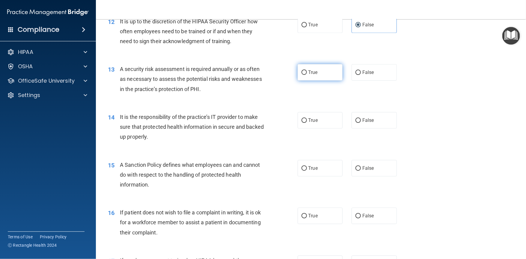
scroll to position [647, 0]
click at [319, 81] on label "True" at bounding box center [320, 72] width 45 height 16
click at [307, 75] on input "True" at bounding box center [303, 72] width 5 height 4
radio input "true"
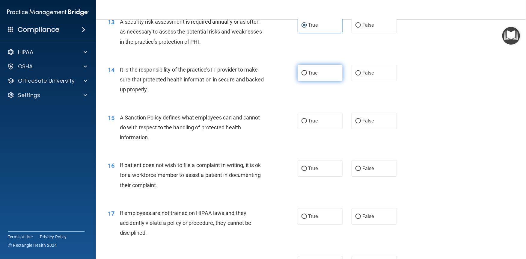
scroll to position [695, 0]
click at [315, 80] on label "True" at bounding box center [320, 72] width 45 height 16
click at [307, 74] on input "True" at bounding box center [303, 72] width 5 height 4
radio input "true"
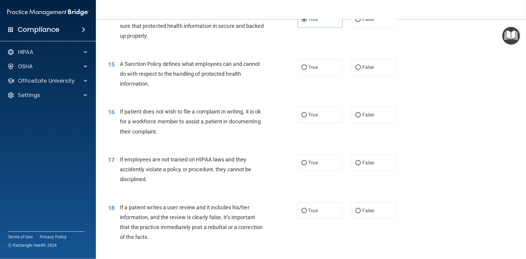
scroll to position [770, 0]
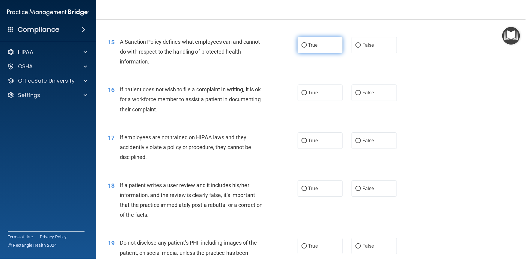
click at [321, 53] on label "True" at bounding box center [320, 45] width 45 height 16
click at [307, 48] on input "True" at bounding box center [303, 45] width 5 height 4
radio input "true"
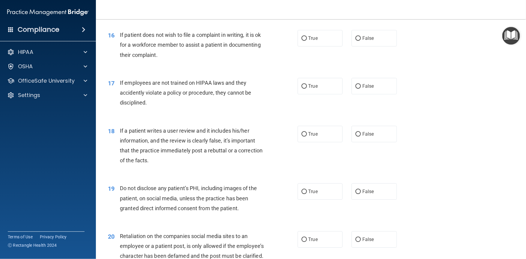
scroll to position [825, 0]
click at [326, 46] on label "True" at bounding box center [320, 37] width 45 height 16
click at [307, 40] on input "True" at bounding box center [303, 38] width 5 height 4
radio input "true"
click at [362, 40] on span "False" at bounding box center [368, 38] width 12 height 6
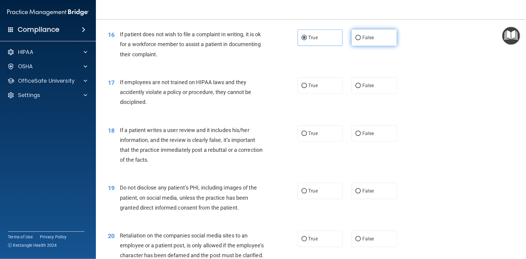
click at [360, 40] on input "False" at bounding box center [357, 38] width 5 height 4
radio input "true"
radio input "false"
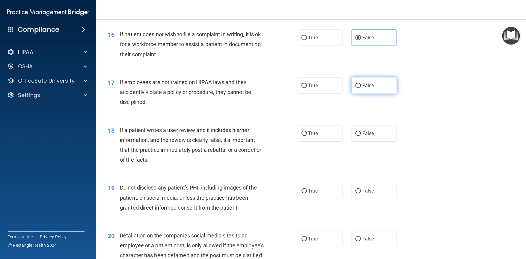
click at [356, 88] on input "False" at bounding box center [357, 86] width 5 height 4
radio input "true"
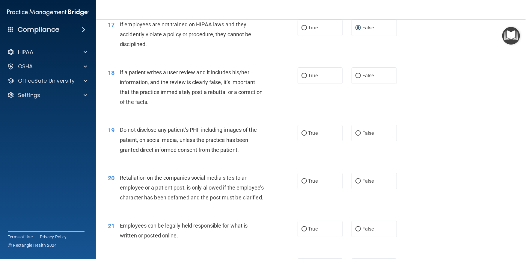
scroll to position [888, 0]
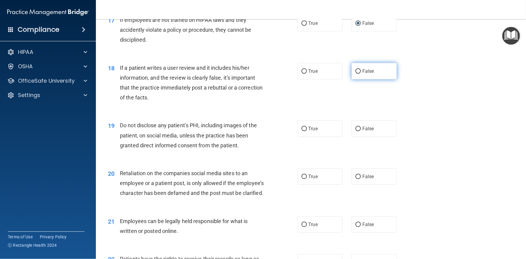
click at [364, 74] on span "False" at bounding box center [368, 71] width 12 height 6
click at [361, 74] on input "False" at bounding box center [357, 71] width 5 height 4
radio input "true"
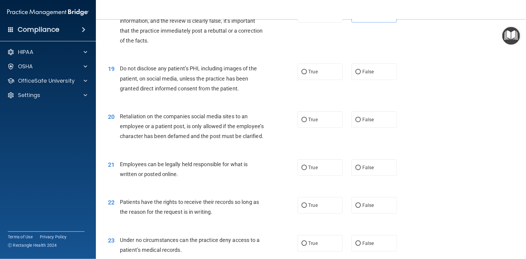
scroll to position [956, 0]
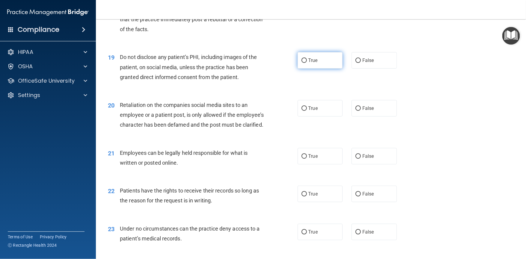
click at [327, 69] on label "True" at bounding box center [320, 60] width 45 height 16
click at [307, 63] on input "True" at bounding box center [303, 60] width 5 height 4
radio input "true"
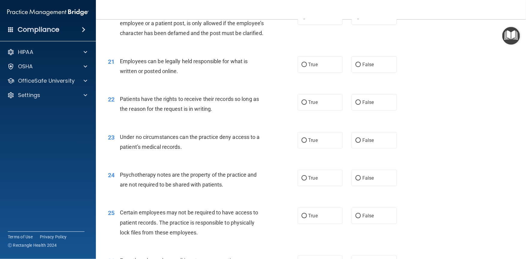
scroll to position [1046, 0]
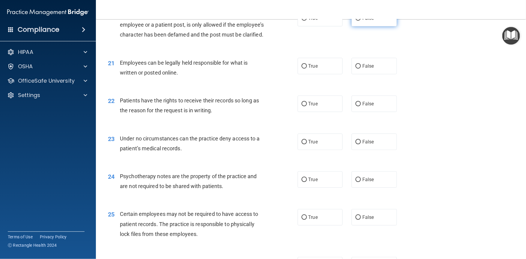
click at [363, 21] on span "False" at bounding box center [368, 18] width 12 height 6
click at [361, 21] on input "False" at bounding box center [357, 18] width 5 height 4
radio input "true"
click at [303, 69] on input "True" at bounding box center [303, 66] width 5 height 4
radio input "true"
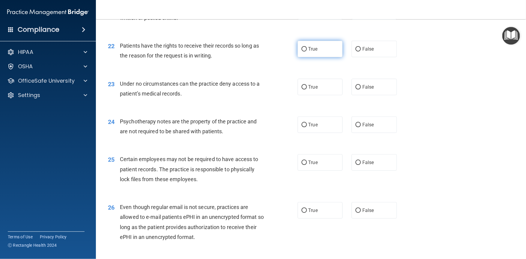
scroll to position [1103, 0]
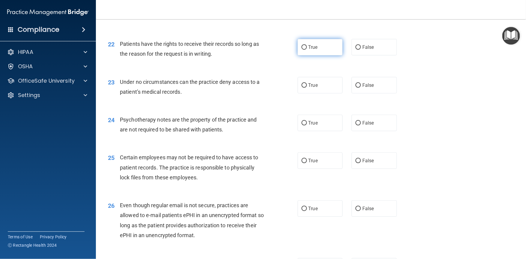
click at [313, 50] on span "True" at bounding box center [312, 47] width 9 height 6
click at [307, 50] on input "True" at bounding box center [303, 47] width 5 height 4
radio input "true"
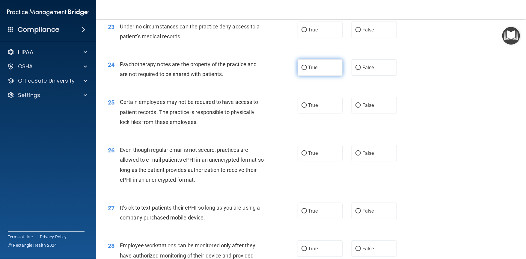
scroll to position [1158, 0]
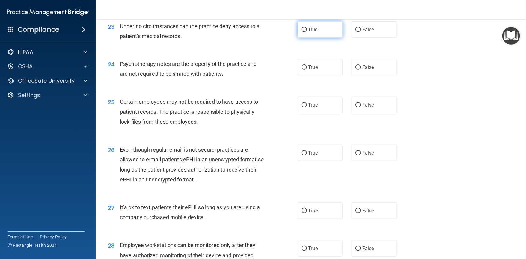
click at [316, 38] on label "True" at bounding box center [320, 29] width 45 height 16
click at [307, 32] on input "True" at bounding box center [303, 30] width 5 height 4
radio input "true"
click at [358, 38] on label "False" at bounding box center [373, 29] width 45 height 16
click at [358, 32] on input "False" at bounding box center [357, 30] width 5 height 4
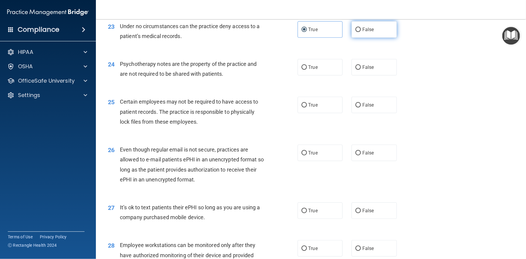
radio input "true"
click at [324, 38] on label "True" at bounding box center [320, 29] width 45 height 16
click at [307, 32] on input "True" at bounding box center [303, 30] width 5 height 4
radio input "true"
radio input "false"
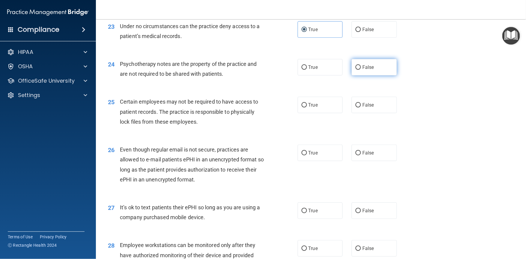
click at [362, 70] on span "False" at bounding box center [368, 67] width 12 height 6
click at [361, 70] on input "False" at bounding box center [357, 67] width 5 height 4
radio input "true"
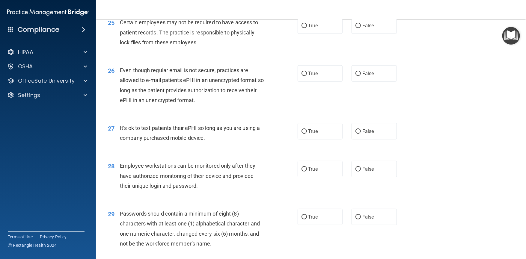
scroll to position [1238, 0]
click at [319, 34] on label "True" at bounding box center [320, 26] width 45 height 16
click at [307, 28] on input "True" at bounding box center [303, 26] width 5 height 4
radio input "true"
click at [364, 140] on label "False" at bounding box center [373, 131] width 45 height 16
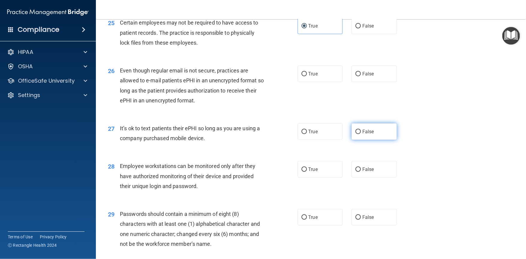
click at [361, 134] on input "False" at bounding box center [357, 132] width 5 height 4
radio input "true"
click at [325, 82] on label "True" at bounding box center [320, 74] width 45 height 16
click at [307, 76] on input "True" at bounding box center [303, 74] width 5 height 4
radio input "true"
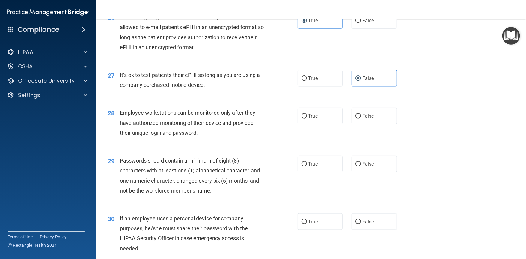
scroll to position [1354, 0]
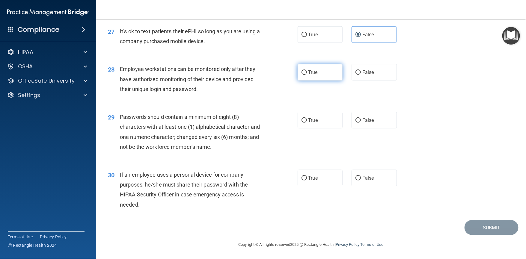
click at [315, 81] on label "True" at bounding box center [320, 72] width 45 height 16
click at [307, 75] on input "True" at bounding box center [303, 72] width 5 height 4
radio input "true"
click at [311, 123] on span "True" at bounding box center [312, 120] width 9 height 6
click at [307, 123] on input "True" at bounding box center [303, 120] width 5 height 4
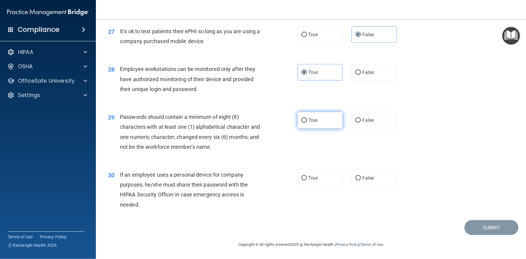
radio input "true"
click at [363, 180] on span "False" at bounding box center [368, 178] width 12 height 6
click at [361, 180] on input "False" at bounding box center [357, 178] width 5 height 4
radio input "true"
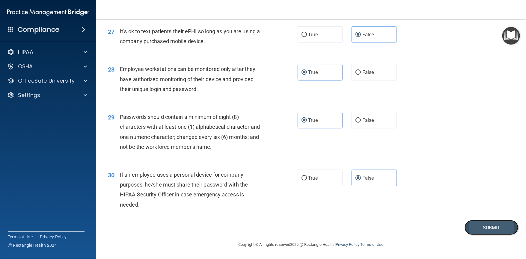
click at [469, 230] on button "Submit" at bounding box center [491, 227] width 54 height 15
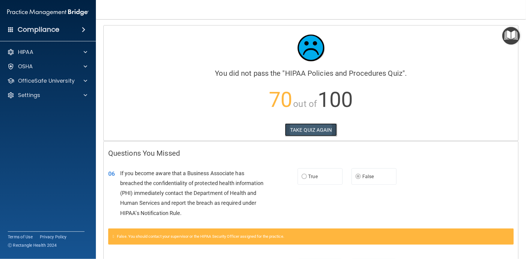
click at [305, 130] on button "TAKE QUIZ AGAIN" at bounding box center [311, 129] width 52 height 13
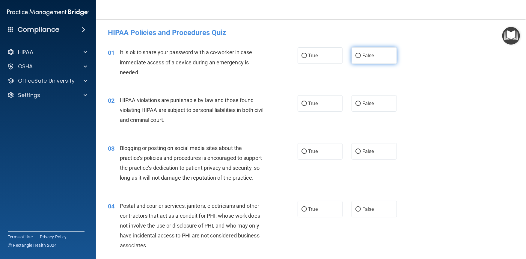
click at [355, 56] on input "False" at bounding box center [357, 56] width 5 height 4
radio input "true"
click at [325, 106] on label "True" at bounding box center [320, 103] width 45 height 16
click at [307, 106] on input "True" at bounding box center [303, 104] width 5 height 4
radio input "true"
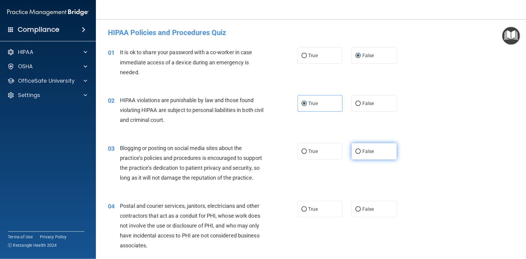
click at [387, 153] on label "False" at bounding box center [373, 151] width 45 height 16
click at [361, 153] on input "False" at bounding box center [357, 152] width 5 height 4
radio input "true"
click at [319, 218] on label "True" at bounding box center [320, 209] width 45 height 16
click at [307, 212] on input "True" at bounding box center [303, 209] width 5 height 4
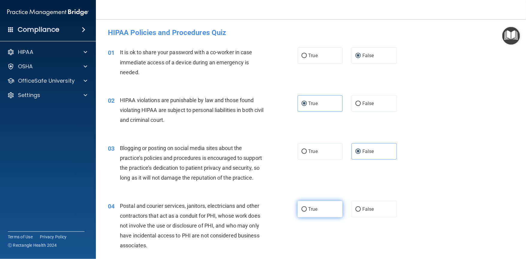
radio input "true"
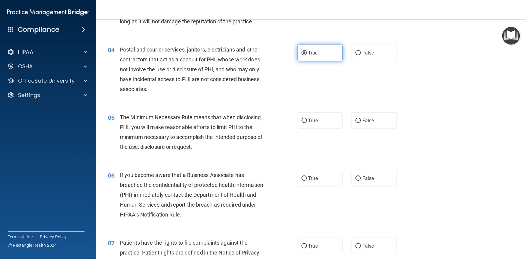
scroll to position [165, 0]
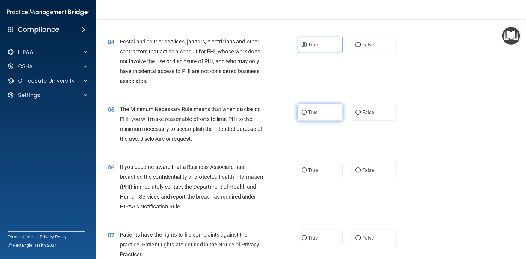
click at [313, 115] on span "True" at bounding box center [312, 113] width 9 height 6
click at [307, 115] on input "True" at bounding box center [303, 113] width 5 height 4
radio input "true"
click at [323, 174] on label "True" at bounding box center [320, 170] width 45 height 16
click at [307, 173] on input "True" at bounding box center [303, 170] width 5 height 4
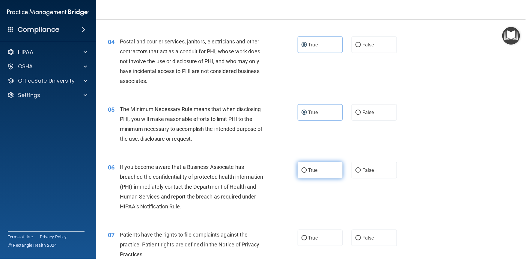
radio input "true"
click at [308, 241] on span "True" at bounding box center [312, 238] width 9 height 6
click at [307, 241] on input "True" at bounding box center [303, 238] width 5 height 4
radio input "true"
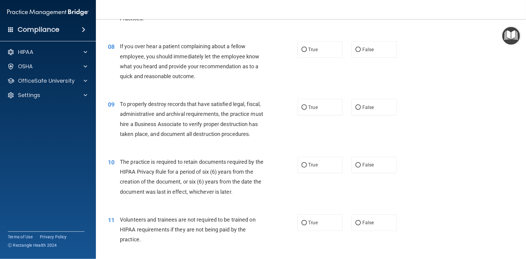
scroll to position [401, 0]
click at [368, 58] on label "False" at bounding box center [373, 49] width 45 height 16
click at [361, 52] on input "False" at bounding box center [357, 49] width 5 height 4
radio input "true"
click at [319, 115] on label "True" at bounding box center [320, 107] width 45 height 16
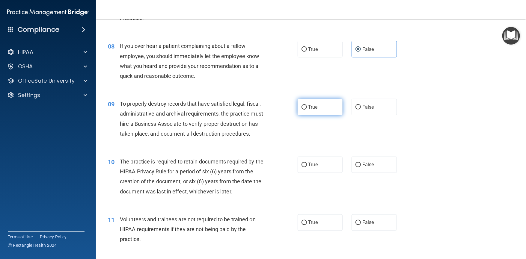
click at [307, 110] on input "True" at bounding box center [303, 107] width 5 height 4
radio input "true"
click at [316, 173] on label "True" at bounding box center [320, 165] width 45 height 16
click at [307, 168] on input "True" at bounding box center [303, 165] width 5 height 4
radio input "true"
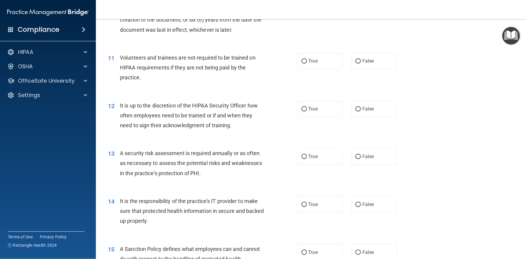
scroll to position [566, 0]
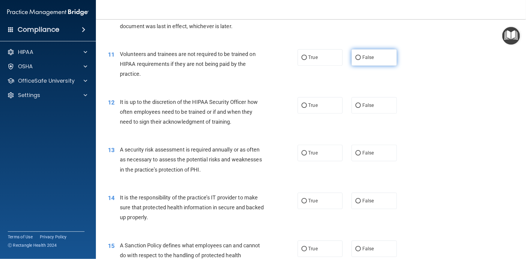
click at [378, 66] on label "False" at bounding box center [373, 57] width 45 height 16
click at [361, 60] on input "False" at bounding box center [357, 57] width 5 height 4
radio input "true"
click at [373, 114] on label "False" at bounding box center [373, 105] width 45 height 16
click at [361, 108] on input "False" at bounding box center [357, 105] width 5 height 4
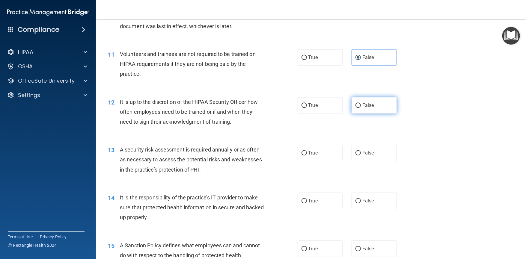
radio input "true"
click at [316, 161] on label "True" at bounding box center [320, 153] width 45 height 16
click at [307, 156] on input "True" at bounding box center [303, 153] width 5 height 4
radio input "true"
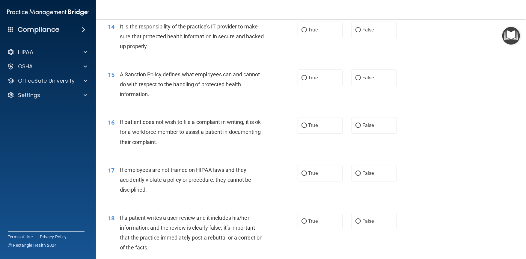
scroll to position [756, 0]
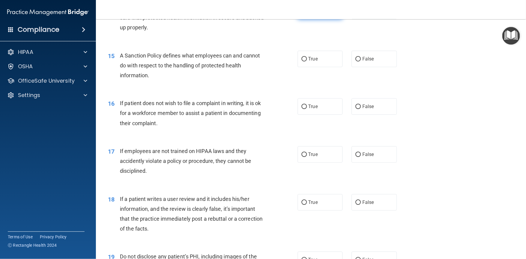
click at [317, 19] on label "True" at bounding box center [320, 11] width 45 height 16
click at [307, 13] on input "True" at bounding box center [303, 11] width 5 height 4
radio input "true"
click at [317, 67] on label "True" at bounding box center [320, 59] width 45 height 16
click at [307, 61] on input "True" at bounding box center [303, 59] width 5 height 4
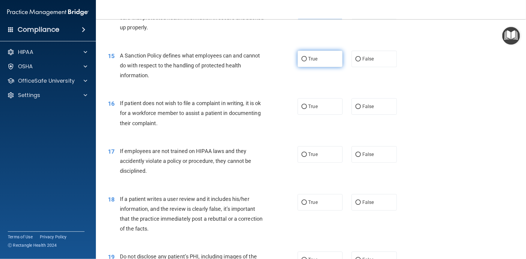
radio input "true"
click at [362, 109] on span "False" at bounding box center [368, 107] width 12 height 6
click at [360, 109] on input "False" at bounding box center [357, 107] width 5 height 4
radio input "true"
click at [372, 163] on label "False" at bounding box center [373, 154] width 45 height 16
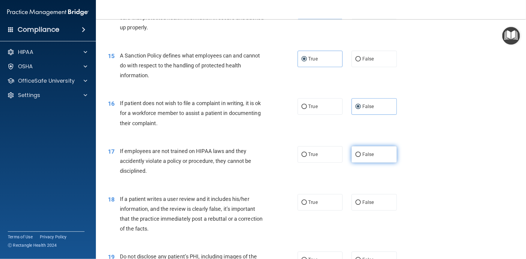
click at [361, 157] on input "False" at bounding box center [357, 155] width 5 height 4
radio input "true"
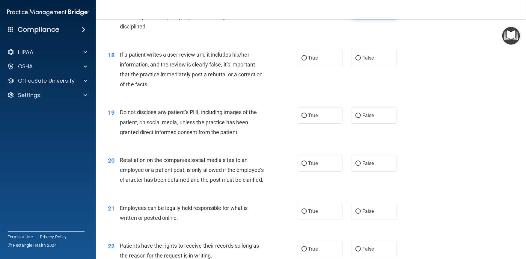
scroll to position [900, 0]
click at [372, 67] on label "False" at bounding box center [373, 58] width 45 height 16
click at [361, 61] on input "False" at bounding box center [357, 58] width 5 height 4
radio input "true"
click at [324, 124] on label "True" at bounding box center [320, 116] width 45 height 16
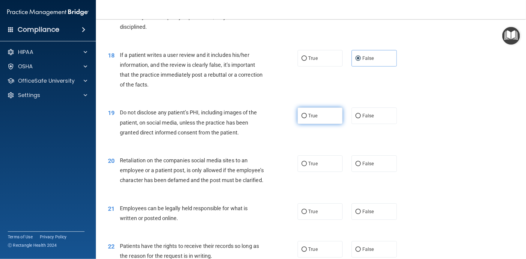
click at [307, 118] on input "True" at bounding box center [303, 116] width 5 height 4
radio input "true"
click at [378, 172] on label "False" at bounding box center [373, 164] width 45 height 16
click at [361, 166] on input "False" at bounding box center [357, 164] width 5 height 4
radio input "true"
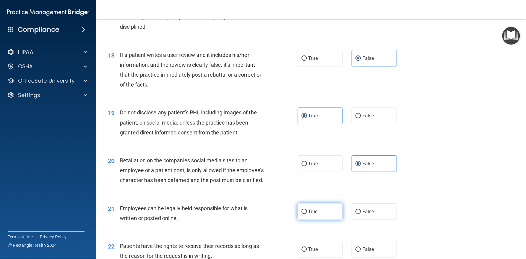
click at [316, 220] on label "True" at bounding box center [320, 211] width 45 height 16
click at [307, 214] on input "True" at bounding box center [303, 212] width 5 height 4
radio input "true"
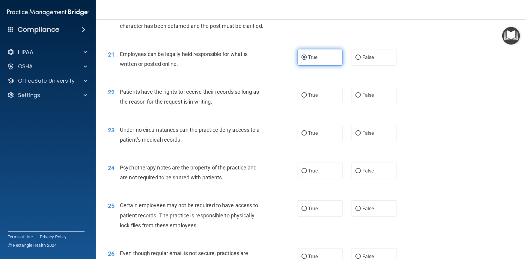
scroll to position [1056, 0]
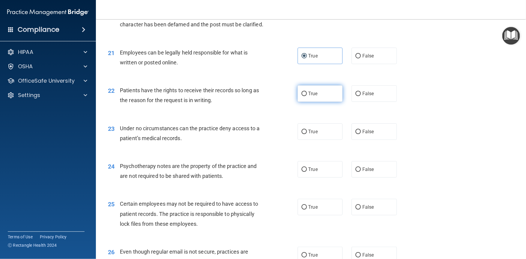
click at [313, 96] on span "True" at bounding box center [312, 94] width 9 height 6
click at [307, 96] on input "True" at bounding box center [303, 94] width 5 height 4
radio input "true"
click at [317, 140] on label "True" at bounding box center [320, 131] width 45 height 16
click at [307, 134] on input "True" at bounding box center [303, 132] width 5 height 4
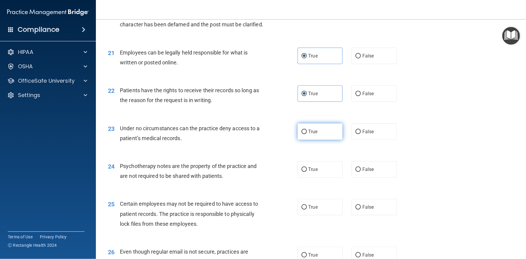
radio input "true"
click at [387, 178] on label "False" at bounding box center [373, 169] width 45 height 16
click at [361, 172] on input "False" at bounding box center [357, 170] width 5 height 4
radio input "true"
click at [322, 215] on label "True" at bounding box center [320, 207] width 45 height 16
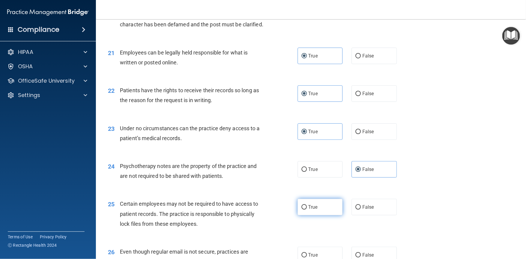
click at [307, 210] on input "True" at bounding box center [303, 207] width 5 height 4
radio input "true"
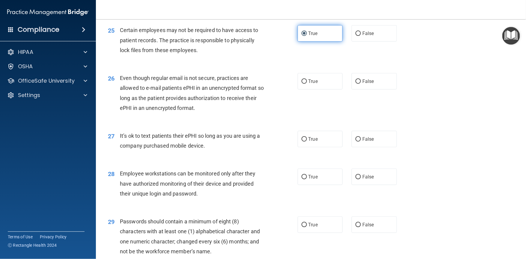
scroll to position [1230, 0]
click at [317, 89] on label "True" at bounding box center [320, 81] width 45 height 16
click at [307, 84] on input "True" at bounding box center [303, 81] width 5 height 4
radio input "true"
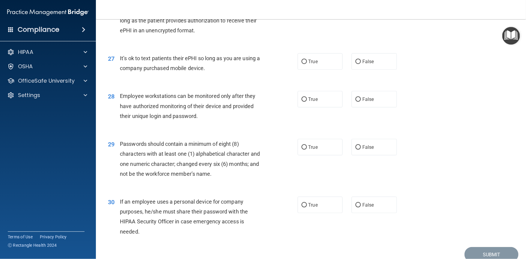
scroll to position [1330, 0]
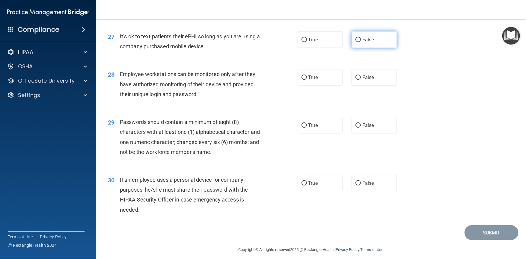
click at [364, 48] on label "False" at bounding box center [373, 39] width 45 height 16
click at [361, 42] on input "False" at bounding box center [357, 40] width 5 height 4
radio input "true"
click at [319, 86] on label "True" at bounding box center [320, 77] width 45 height 16
click at [307, 80] on input "True" at bounding box center [303, 78] width 5 height 4
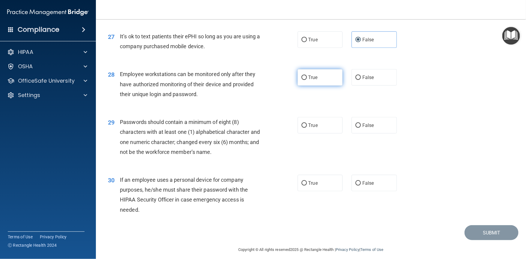
radio input "true"
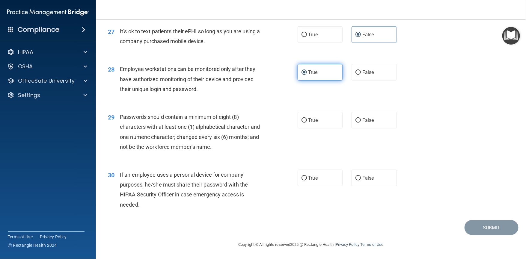
scroll to position [1364, 0]
click at [320, 120] on label "True" at bounding box center [320, 120] width 45 height 16
click at [307, 120] on input "True" at bounding box center [303, 120] width 5 height 4
radio input "true"
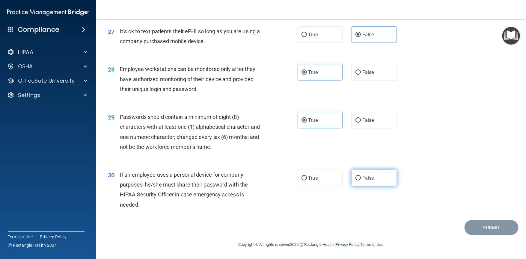
click at [367, 179] on span "False" at bounding box center [368, 178] width 12 height 6
click at [361, 179] on input "False" at bounding box center [357, 178] width 5 height 4
radio input "true"
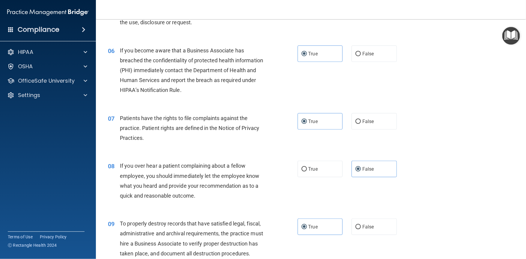
scroll to position [278, 0]
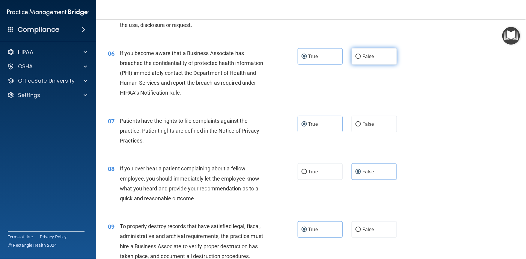
click at [378, 65] on label "False" at bounding box center [373, 56] width 45 height 16
click at [361, 59] on input "False" at bounding box center [357, 57] width 5 height 4
radio input "true"
radio input "false"
click at [358, 238] on label "False" at bounding box center [373, 229] width 45 height 16
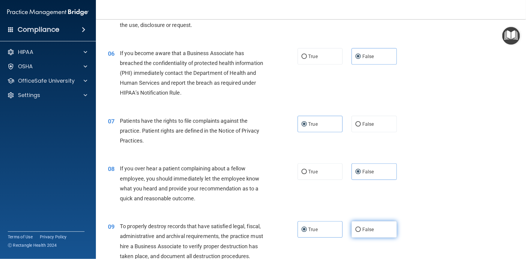
click at [358, 232] on input "False" at bounding box center [357, 230] width 5 height 4
radio input "true"
radio input "false"
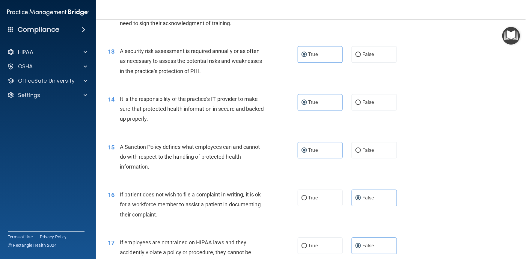
scroll to position [667, 0]
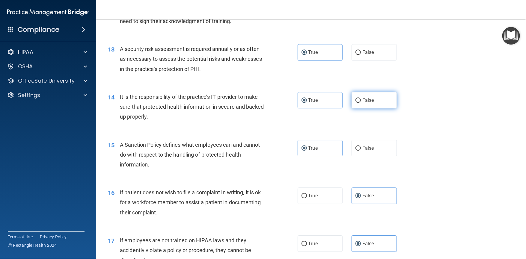
click at [384, 108] on label "False" at bounding box center [373, 100] width 45 height 16
click at [361, 103] on input "False" at bounding box center [357, 100] width 5 height 4
radio input "true"
radio input "false"
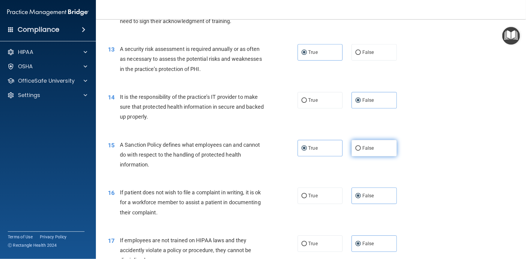
click at [381, 156] on label "False" at bounding box center [373, 148] width 45 height 16
click at [361, 151] on input "False" at bounding box center [357, 148] width 5 height 4
radio input "true"
radio input "false"
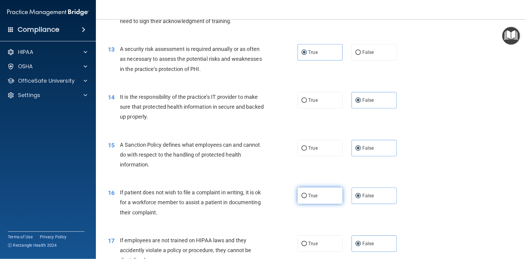
click at [323, 204] on label "True" at bounding box center [320, 196] width 45 height 16
click at [307, 198] on input "True" at bounding box center [303, 196] width 5 height 4
radio input "true"
radio input "false"
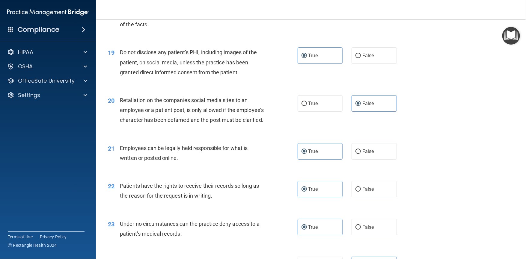
scroll to position [962, 0]
click at [362, 191] on span "False" at bounding box center [368, 188] width 12 height 6
click at [360, 191] on input "False" at bounding box center [357, 188] width 5 height 4
radio input "true"
radio input "false"
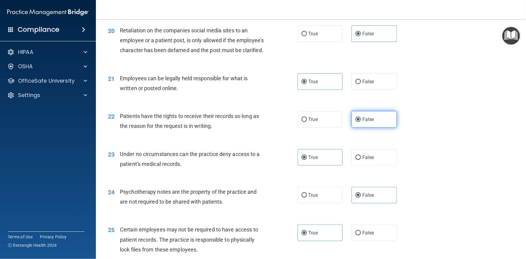
scroll to position [1119, 0]
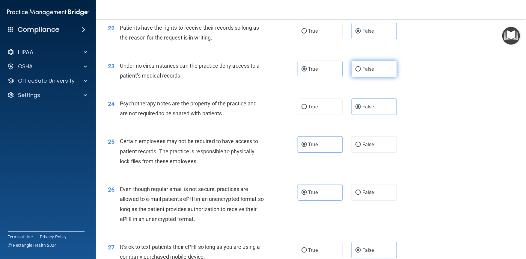
click at [366, 72] on span "False" at bounding box center [368, 69] width 12 height 6
click at [361, 72] on input "False" at bounding box center [357, 69] width 5 height 4
radio input "true"
radio input "false"
click at [329, 115] on label "True" at bounding box center [320, 107] width 45 height 16
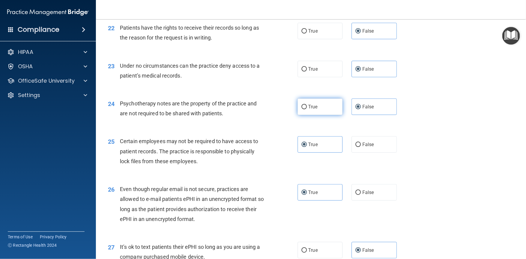
click at [307, 109] on input "True" at bounding box center [303, 107] width 5 height 4
radio input "true"
radio input "false"
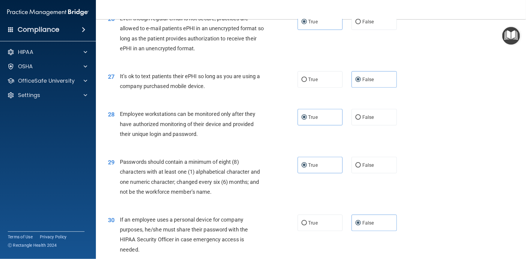
scroll to position [1292, 0]
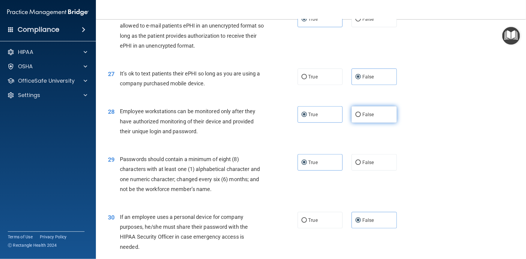
click at [378, 123] on label "False" at bounding box center [373, 114] width 45 height 16
click at [361, 117] on input "False" at bounding box center [357, 115] width 5 height 4
radio input "true"
radio input "false"
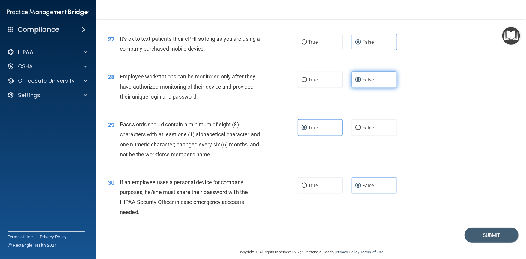
scroll to position [1364, 0]
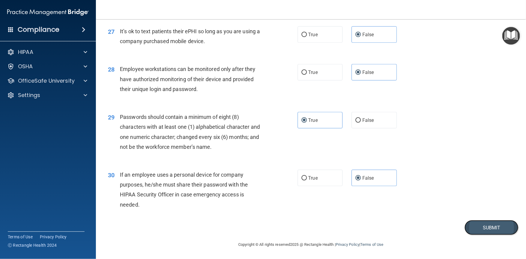
click at [464, 228] on button "Submit" at bounding box center [491, 227] width 54 height 15
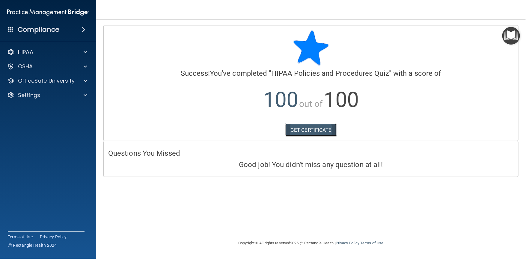
click at [317, 127] on link "GET CERTIFICATE" at bounding box center [310, 129] width 51 height 13
click at [84, 53] on span at bounding box center [86, 52] width 4 height 7
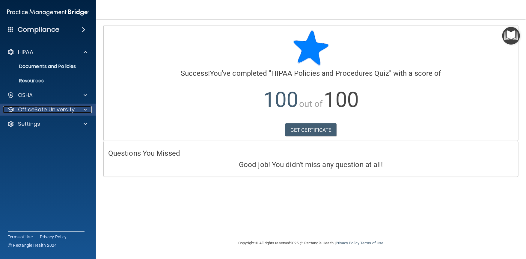
click at [81, 107] on div at bounding box center [84, 109] width 15 height 7
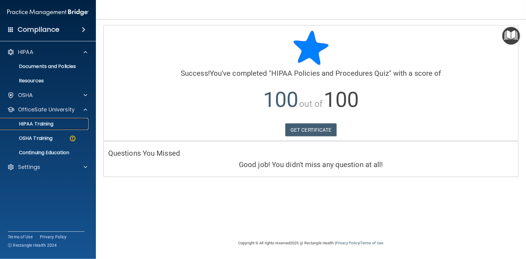
click at [61, 122] on div "HIPAA Training" at bounding box center [45, 124] width 82 height 6
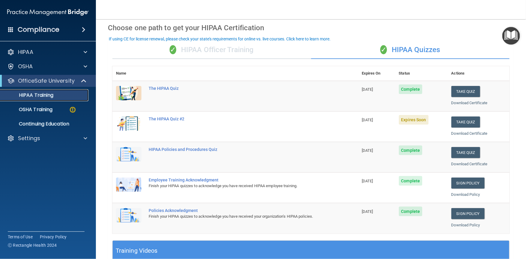
scroll to position [22, 0]
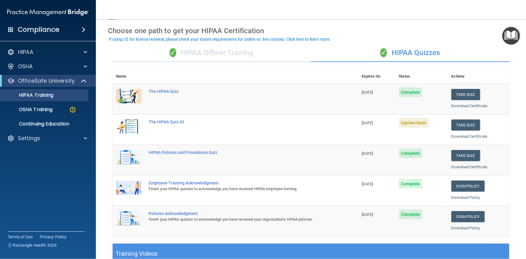
click at [250, 52] on div "✓ HIPAA Officer Training" at bounding box center [211, 53] width 199 height 18
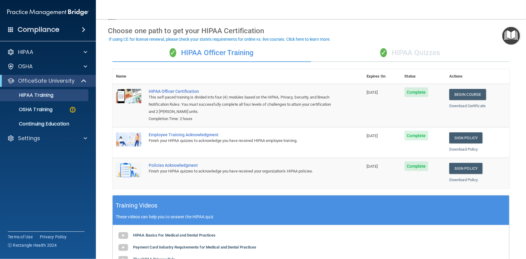
click at [418, 46] on div "✓ HIPAA Quizzes" at bounding box center [410, 53] width 199 height 18
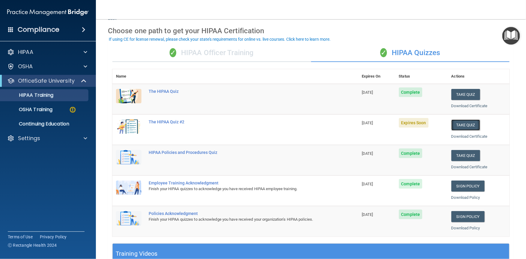
click at [461, 123] on button "Take Quiz" at bounding box center [465, 125] width 29 height 11
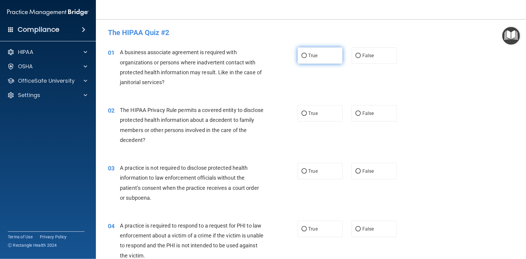
click at [327, 56] on label "True" at bounding box center [320, 55] width 45 height 16
click at [307, 56] on input "True" at bounding box center [303, 56] width 5 height 4
radio input "true"
click at [319, 119] on label "True" at bounding box center [320, 113] width 45 height 16
click at [307, 116] on input "True" at bounding box center [303, 113] width 5 height 4
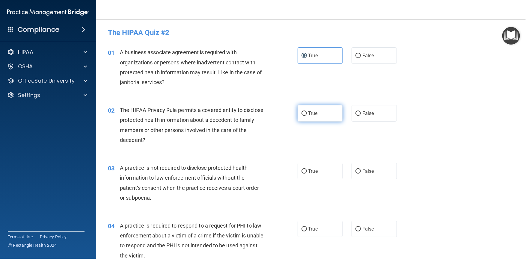
radio input "true"
click at [320, 174] on label "True" at bounding box center [320, 171] width 45 height 16
click at [307, 174] on input "True" at bounding box center [303, 171] width 5 height 4
radio input "true"
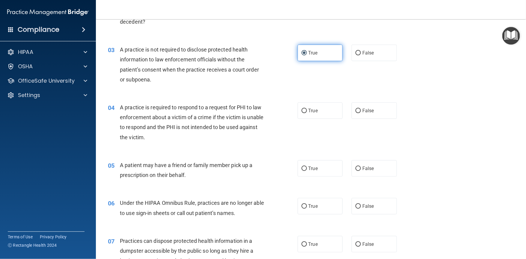
scroll to position [119, 0]
click at [321, 108] on label "True" at bounding box center [320, 110] width 45 height 16
click at [307, 108] on input "True" at bounding box center [303, 110] width 5 height 4
radio input "true"
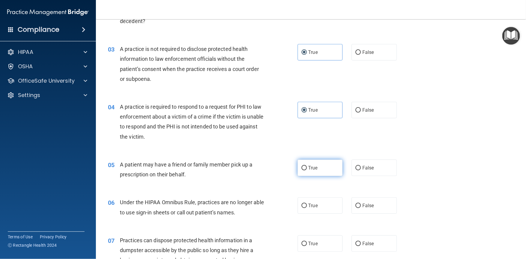
click at [310, 173] on label "True" at bounding box center [320, 168] width 45 height 16
click at [307, 170] on input "True" at bounding box center [303, 168] width 5 height 4
radio input "true"
click at [315, 213] on label "True" at bounding box center [320, 205] width 45 height 16
click at [307, 208] on input "True" at bounding box center [303, 206] width 5 height 4
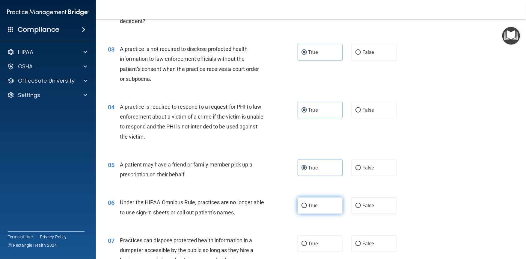
radio input "true"
click at [316, 245] on label "True" at bounding box center [320, 244] width 45 height 16
click at [307, 245] on input "True" at bounding box center [303, 244] width 5 height 4
radio input "true"
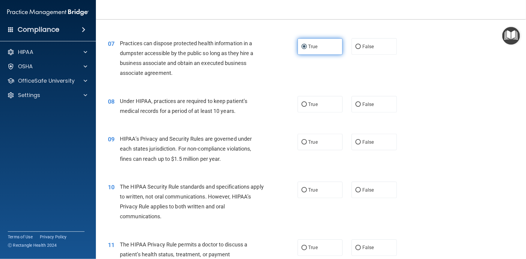
scroll to position [317, 0]
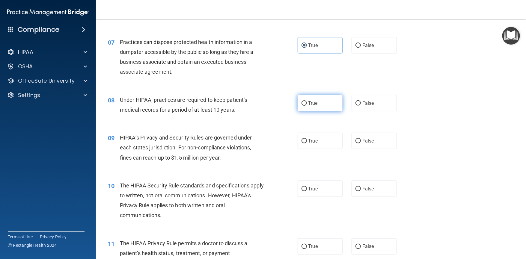
click at [321, 102] on label "True" at bounding box center [320, 103] width 45 height 16
click at [307, 102] on input "True" at bounding box center [303, 103] width 5 height 4
radio input "true"
click at [319, 141] on label "True" at bounding box center [320, 141] width 45 height 16
click at [307, 141] on input "True" at bounding box center [303, 141] width 5 height 4
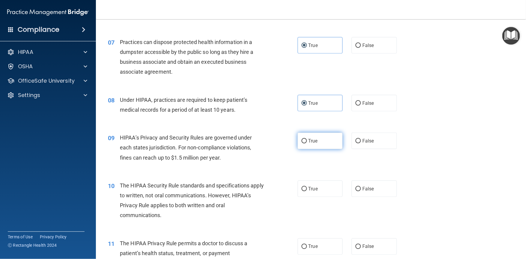
radio input "true"
click at [313, 195] on label "True" at bounding box center [320, 189] width 45 height 16
click at [307, 191] on input "True" at bounding box center [303, 189] width 5 height 4
radio input "true"
click at [320, 250] on label "True" at bounding box center [320, 247] width 45 height 16
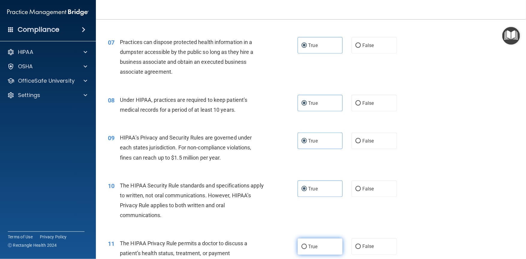
click at [307, 249] on input "True" at bounding box center [303, 247] width 5 height 4
radio input "true"
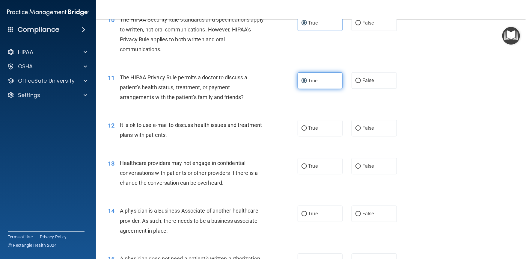
scroll to position [488, 0]
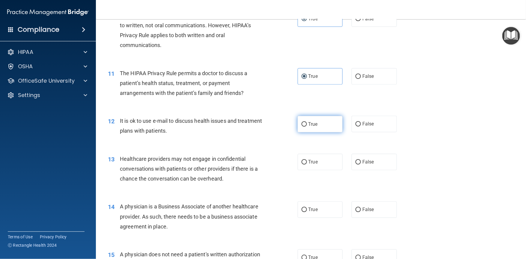
click at [320, 123] on label "True" at bounding box center [320, 124] width 45 height 16
click at [307, 123] on input "True" at bounding box center [303, 124] width 5 height 4
radio input "true"
click at [317, 164] on label "True" at bounding box center [320, 162] width 45 height 16
click at [307, 164] on input "True" at bounding box center [303, 162] width 5 height 4
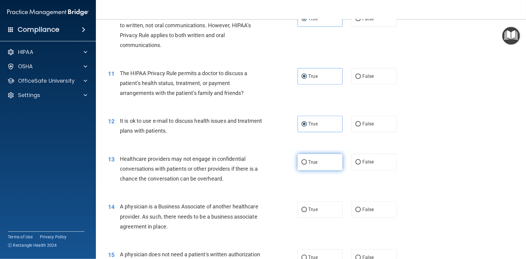
radio input "true"
click at [314, 207] on span "True" at bounding box center [312, 210] width 9 height 6
click at [307, 208] on input "True" at bounding box center [303, 210] width 5 height 4
radio input "true"
click at [317, 254] on label "True" at bounding box center [320, 258] width 45 height 16
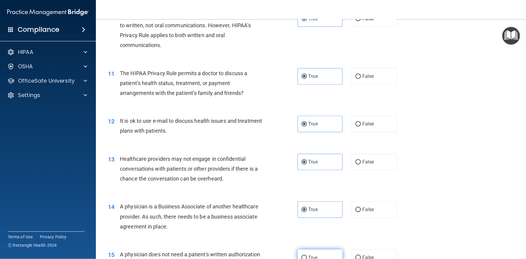
click at [307, 256] on input "True" at bounding box center [303, 258] width 5 height 4
radio input "true"
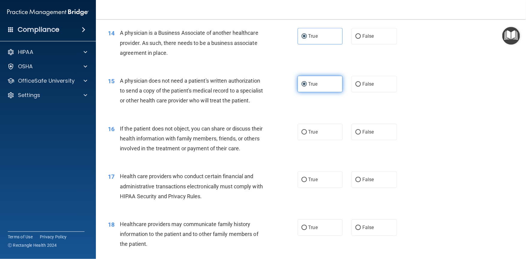
scroll to position [674, 0]
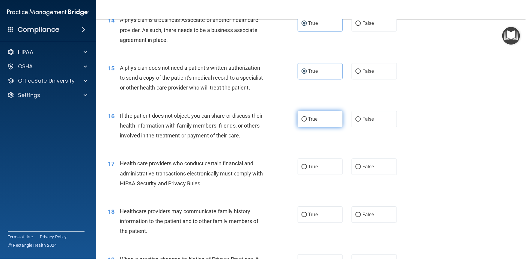
click at [320, 125] on label "True" at bounding box center [320, 119] width 45 height 16
click at [307, 122] on input "True" at bounding box center [303, 119] width 5 height 4
radio input "true"
click at [320, 171] on label "True" at bounding box center [320, 167] width 45 height 16
click at [307, 169] on input "True" at bounding box center [303, 167] width 5 height 4
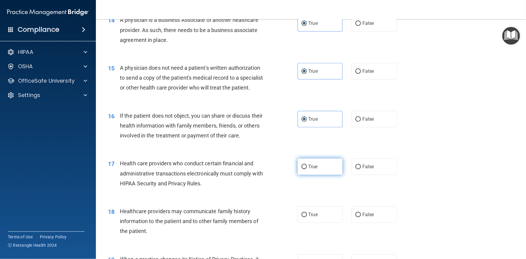
radio input "true"
click at [319, 223] on label "True" at bounding box center [320, 214] width 45 height 16
click at [307, 217] on input "True" at bounding box center [303, 215] width 5 height 4
radio input "true"
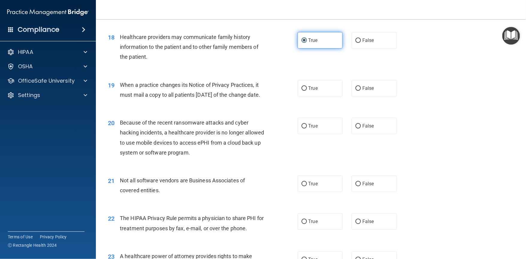
scroll to position [850, 0]
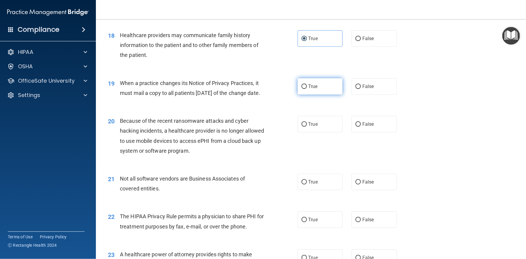
click at [322, 95] on label "True" at bounding box center [320, 86] width 45 height 16
click at [307, 89] on input "True" at bounding box center [303, 87] width 5 height 4
radio input "true"
click at [317, 132] on label "True" at bounding box center [320, 124] width 45 height 16
click at [307, 127] on input "True" at bounding box center [303, 124] width 5 height 4
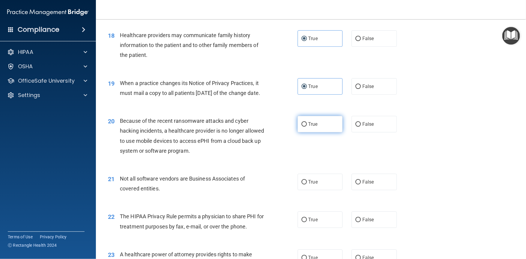
radio input "true"
click at [317, 190] on label "True" at bounding box center [320, 182] width 45 height 16
click at [307, 185] on input "True" at bounding box center [303, 182] width 5 height 4
radio input "true"
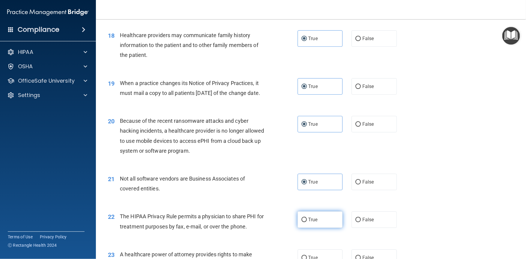
click at [321, 228] on label "True" at bounding box center [320, 220] width 45 height 16
click at [307, 222] on input "True" at bounding box center [303, 220] width 5 height 4
radio input "true"
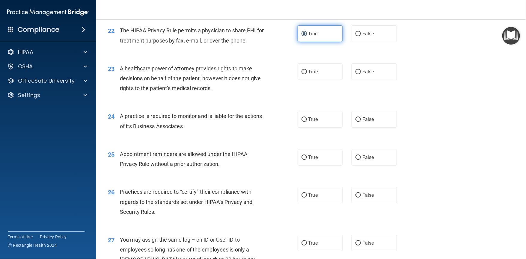
scroll to position [1038, 0]
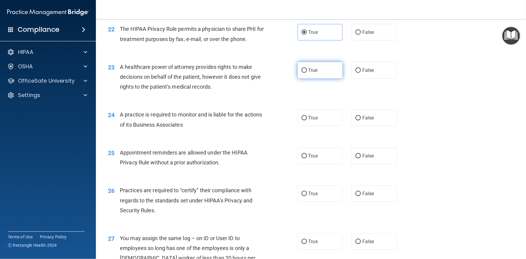
click at [322, 79] on label "True" at bounding box center [320, 70] width 45 height 16
click at [307, 73] on input "True" at bounding box center [303, 70] width 5 height 4
radio input "true"
click at [320, 126] on label "True" at bounding box center [320, 118] width 45 height 16
click at [307, 120] on input "True" at bounding box center [303, 118] width 5 height 4
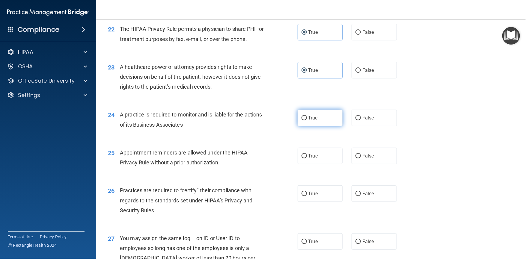
radio input "true"
click at [317, 164] on label "True" at bounding box center [320, 156] width 45 height 16
click at [307, 159] on input "True" at bounding box center [303, 156] width 5 height 4
radio input "true"
click at [321, 202] on label "True" at bounding box center [320, 193] width 45 height 16
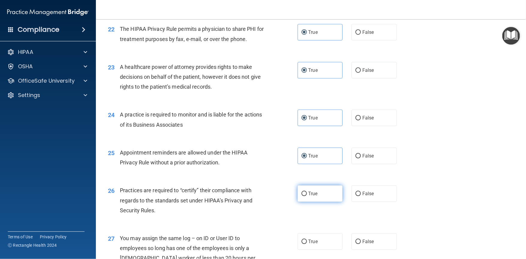
click at [307, 196] on input "True" at bounding box center [303, 194] width 5 height 4
radio input "true"
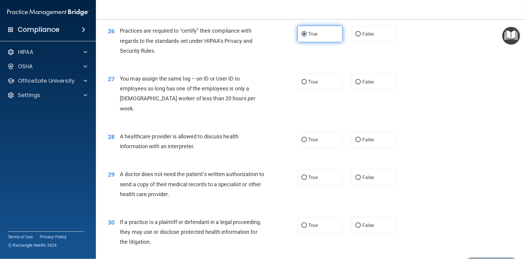
scroll to position [1198, 0]
click at [318, 90] on label "True" at bounding box center [320, 82] width 45 height 16
click at [307, 85] on input "True" at bounding box center [303, 82] width 5 height 4
radio input "true"
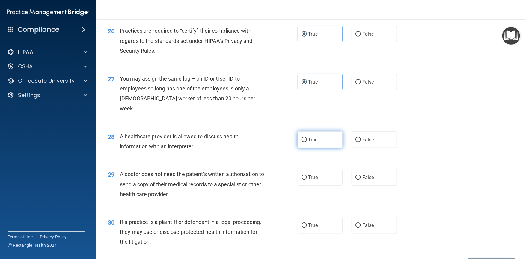
click at [317, 148] on label "True" at bounding box center [320, 140] width 45 height 16
click at [307, 142] on input "True" at bounding box center [303, 140] width 5 height 4
radio input "true"
click at [316, 186] on label "True" at bounding box center [320, 177] width 45 height 16
click at [307, 180] on input "True" at bounding box center [303, 178] width 5 height 4
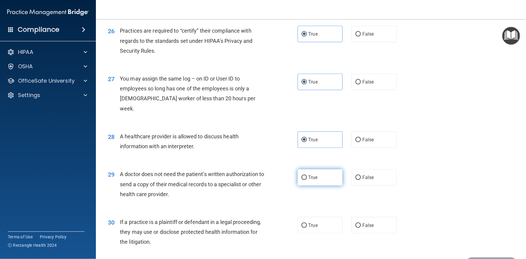
radio input "true"
click at [319, 234] on label "True" at bounding box center [320, 225] width 45 height 16
click at [307, 228] on input "True" at bounding box center [303, 226] width 5 height 4
radio input "true"
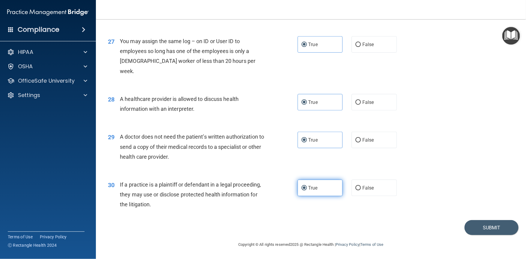
scroll to position [1243, 0]
click at [478, 235] on button "Submit" at bounding box center [491, 227] width 54 height 15
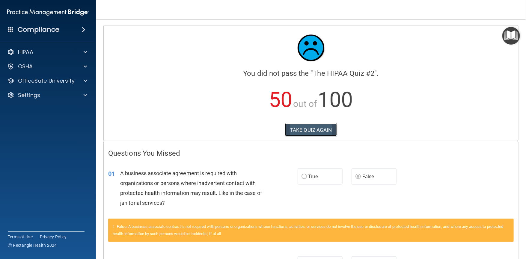
click at [310, 127] on button "TAKE QUIZ AGAIN" at bounding box center [311, 129] width 52 height 13
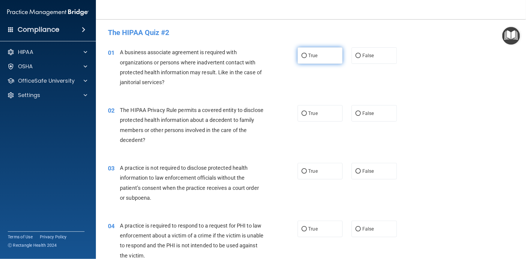
click at [323, 61] on label "True" at bounding box center [320, 55] width 45 height 16
click at [307, 58] on input "True" at bounding box center [303, 56] width 5 height 4
radio input "true"
click at [315, 114] on span "True" at bounding box center [312, 114] width 9 height 6
click at [307, 114] on input "True" at bounding box center [303, 113] width 5 height 4
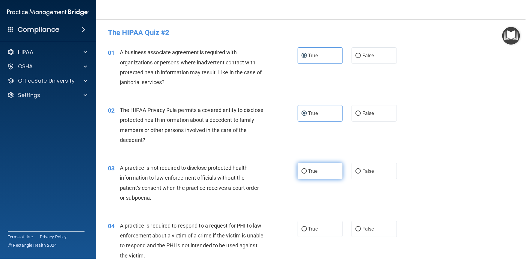
click at [304, 171] on input "True" at bounding box center [303, 171] width 5 height 4
click at [310, 228] on span "True" at bounding box center [312, 229] width 9 height 6
click at [307, 228] on input "True" at bounding box center [303, 229] width 5 height 4
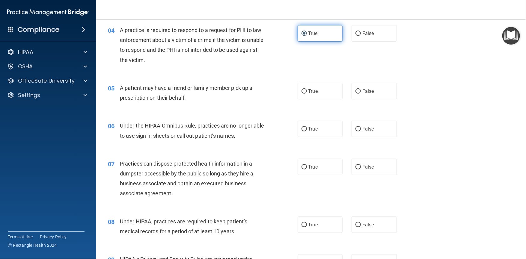
scroll to position [197, 0]
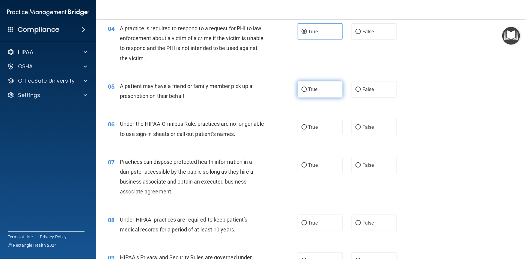
click at [315, 90] on span "True" at bounding box center [312, 90] width 9 height 6
click at [307, 90] on input "True" at bounding box center [303, 89] width 5 height 4
click at [312, 134] on label "True" at bounding box center [320, 127] width 45 height 16
click at [307, 130] on input "True" at bounding box center [303, 127] width 5 height 4
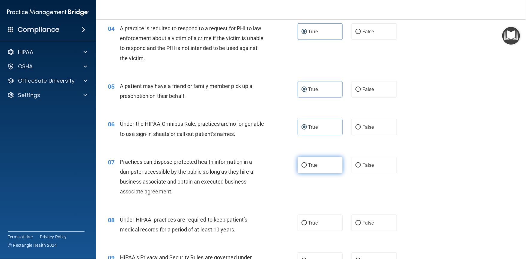
click at [313, 170] on label "True" at bounding box center [320, 165] width 45 height 16
click at [307, 168] on input "True" at bounding box center [303, 165] width 5 height 4
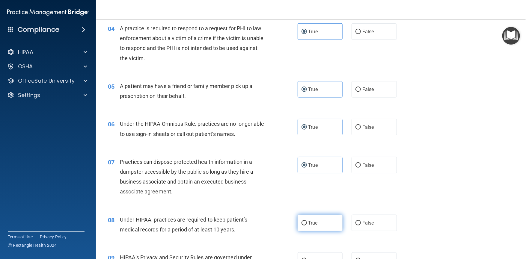
click at [314, 218] on label "True" at bounding box center [320, 223] width 45 height 16
click at [307, 221] on input "True" at bounding box center [303, 223] width 5 height 4
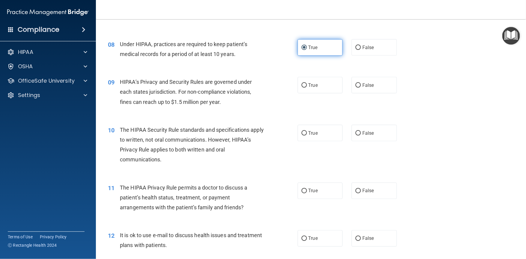
scroll to position [373, 0]
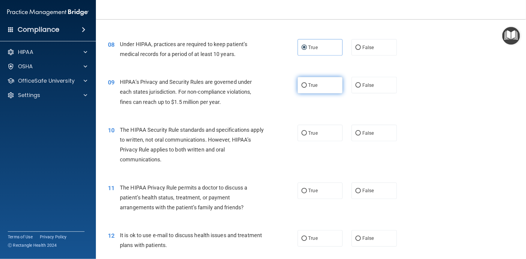
click at [321, 83] on label "True" at bounding box center [320, 85] width 45 height 16
click at [307, 83] on input "True" at bounding box center [303, 85] width 5 height 4
click at [310, 136] on label "True" at bounding box center [320, 133] width 45 height 16
click at [307, 136] on input "True" at bounding box center [303, 133] width 5 height 4
click at [310, 192] on span "True" at bounding box center [312, 191] width 9 height 6
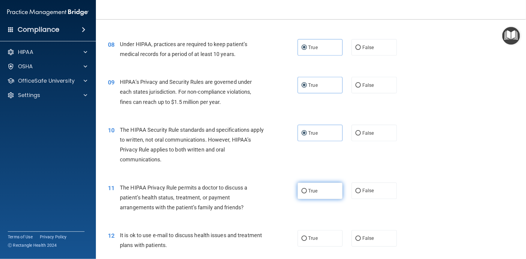
click at [307, 192] on input "True" at bounding box center [303, 191] width 5 height 4
click at [315, 242] on label "True" at bounding box center [320, 238] width 45 height 16
click at [307, 241] on input "True" at bounding box center [303, 239] width 5 height 4
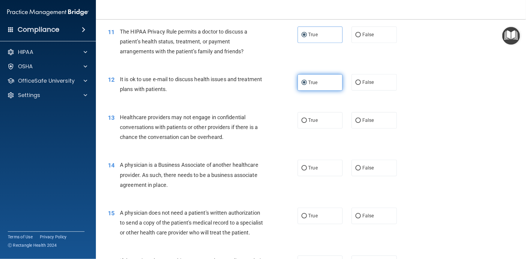
scroll to position [548, 0]
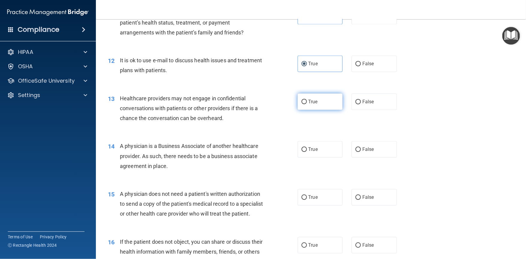
click at [316, 96] on label "True" at bounding box center [320, 101] width 45 height 16
click at [307, 100] on input "True" at bounding box center [303, 102] width 5 height 4
click at [311, 156] on label "True" at bounding box center [320, 149] width 45 height 16
click at [307, 152] on input "True" at bounding box center [303, 149] width 5 height 4
click at [313, 200] on label "True" at bounding box center [320, 197] width 45 height 16
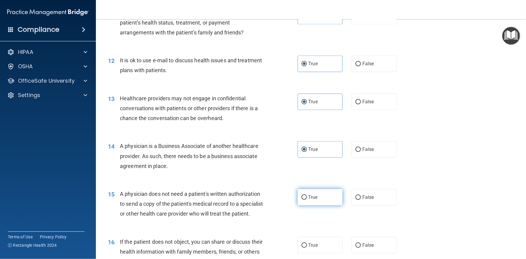
click at [307, 200] on input "True" at bounding box center [303, 197] width 5 height 4
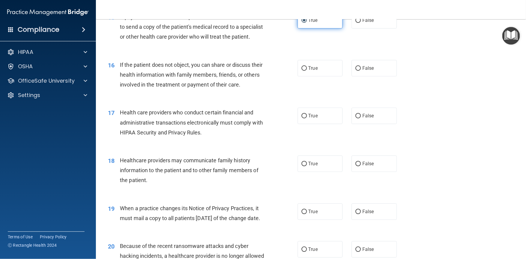
scroll to position [726, 0]
click at [316, 76] on label "True" at bounding box center [320, 67] width 45 height 16
click at [307, 70] on input "True" at bounding box center [303, 68] width 5 height 4
click at [311, 123] on label "True" at bounding box center [320, 115] width 45 height 16
click at [307, 118] on input "True" at bounding box center [303, 115] width 5 height 4
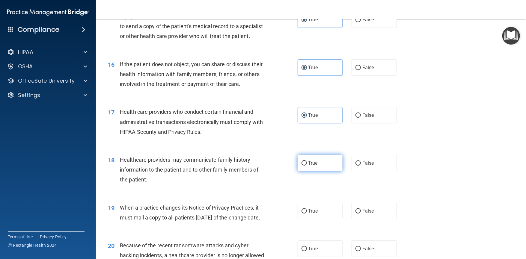
click at [316, 171] on label "True" at bounding box center [320, 163] width 45 height 16
click at [307, 166] on input "True" at bounding box center [303, 163] width 5 height 4
click at [316, 219] on label "True" at bounding box center [320, 211] width 45 height 16
click at [307, 214] on input "True" at bounding box center [303, 211] width 5 height 4
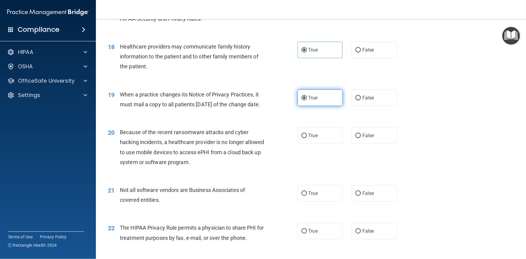
scroll to position [893, 0]
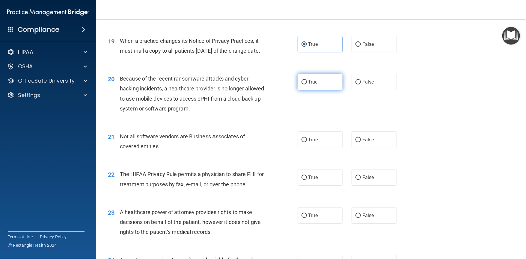
click at [328, 90] on label "True" at bounding box center [320, 82] width 45 height 16
click at [307, 85] on input "True" at bounding box center [303, 82] width 5 height 4
click at [320, 148] on label "True" at bounding box center [320, 140] width 45 height 16
click at [307, 142] on input "True" at bounding box center [303, 140] width 5 height 4
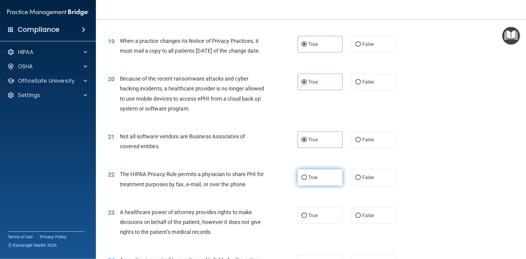
click at [316, 186] on label "True" at bounding box center [320, 177] width 45 height 16
click at [307, 180] on input "True" at bounding box center [303, 178] width 5 height 4
click at [320, 224] on label "True" at bounding box center [320, 215] width 45 height 16
click at [307, 218] on input "True" at bounding box center [303, 216] width 5 height 4
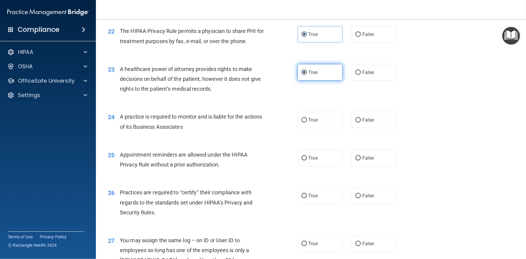
scroll to position [1073, 0]
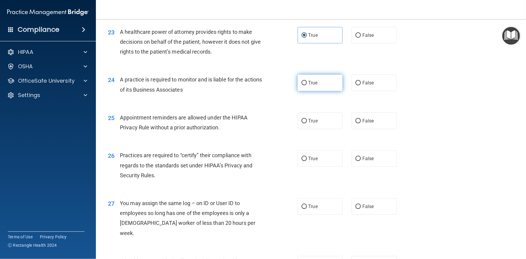
click at [319, 91] on label "True" at bounding box center [320, 83] width 45 height 16
click at [307, 85] on input "True" at bounding box center [303, 83] width 5 height 4
click at [316, 129] on label "True" at bounding box center [320, 121] width 45 height 16
click at [307, 123] on input "True" at bounding box center [303, 121] width 5 height 4
click at [315, 167] on label "True" at bounding box center [320, 158] width 45 height 16
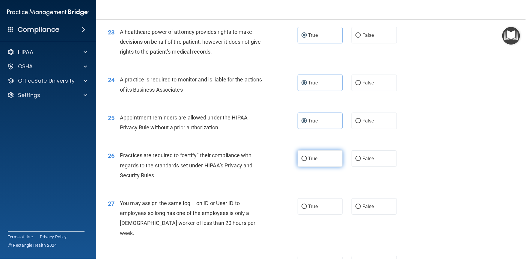
click at [307, 161] on input "True" at bounding box center [303, 159] width 5 height 4
click at [317, 215] on label "True" at bounding box center [320, 206] width 45 height 16
click at [307, 209] on input "True" at bounding box center [303, 207] width 5 height 4
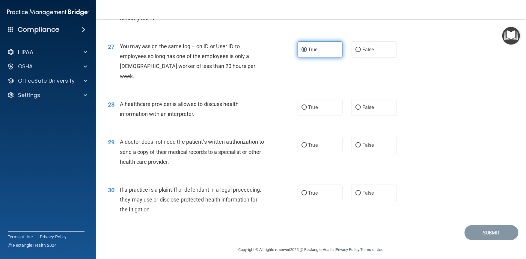
scroll to position [1232, 0]
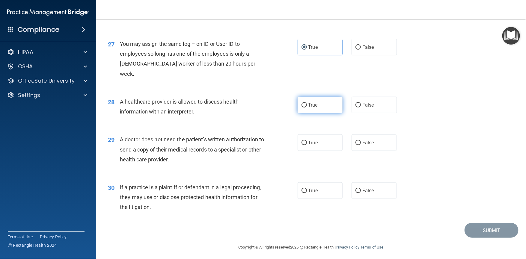
click at [321, 112] on label "True" at bounding box center [320, 105] width 45 height 16
click at [307, 108] on input "True" at bounding box center [303, 105] width 5 height 4
click at [316, 151] on label "True" at bounding box center [320, 143] width 45 height 16
click at [307, 145] on input "True" at bounding box center [303, 143] width 5 height 4
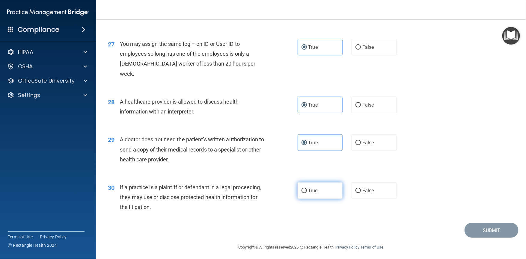
click at [316, 199] on label "True" at bounding box center [320, 190] width 45 height 16
click at [307, 193] on input "True" at bounding box center [303, 191] width 5 height 4
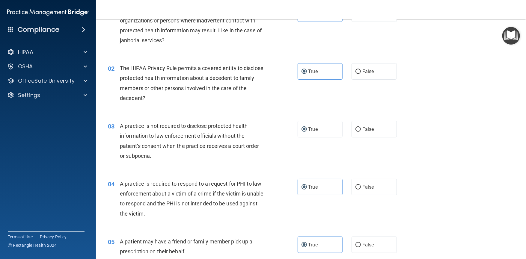
scroll to position [0, 0]
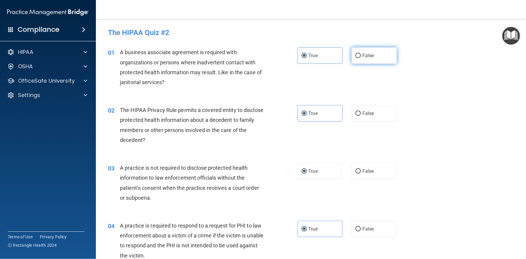
click at [378, 50] on label "False" at bounding box center [373, 55] width 45 height 16
click at [361, 54] on input "False" at bounding box center [357, 56] width 5 height 4
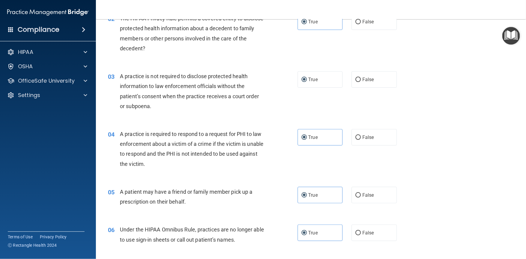
scroll to position [97, 0]
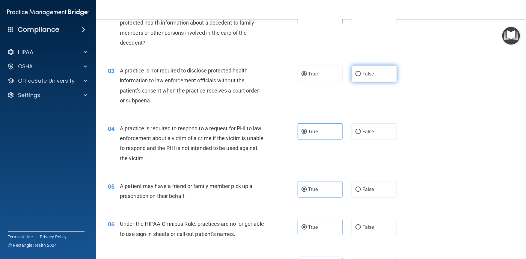
click at [378, 78] on label "False" at bounding box center [373, 74] width 45 height 16
click at [361, 76] on input "False" at bounding box center [357, 74] width 5 height 4
click at [369, 227] on span "False" at bounding box center [368, 227] width 12 height 6
click at [361, 227] on input "False" at bounding box center [357, 227] width 5 height 4
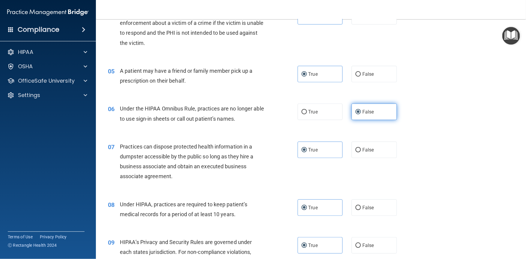
scroll to position [234, 0]
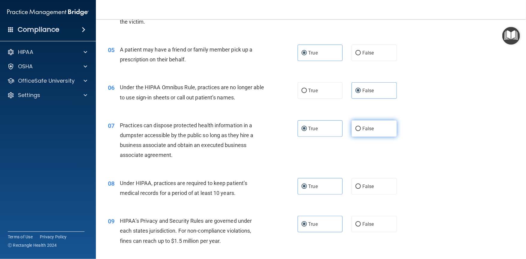
click at [375, 124] on label "False" at bounding box center [373, 128] width 45 height 16
click at [361, 127] on input "False" at bounding box center [357, 129] width 5 height 4
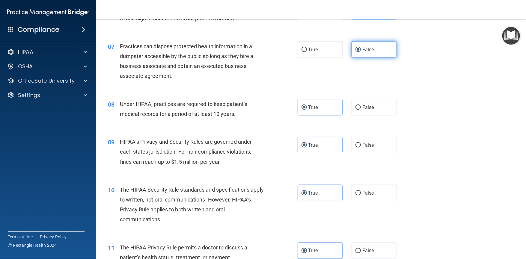
scroll to position [327, 0]
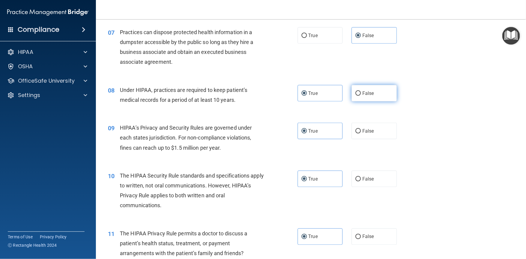
click at [381, 93] on label "False" at bounding box center [373, 93] width 45 height 16
click at [361, 93] on input "False" at bounding box center [357, 93] width 5 height 4
click at [380, 134] on label "False" at bounding box center [373, 131] width 45 height 16
click at [361, 134] on input "False" at bounding box center [357, 131] width 5 height 4
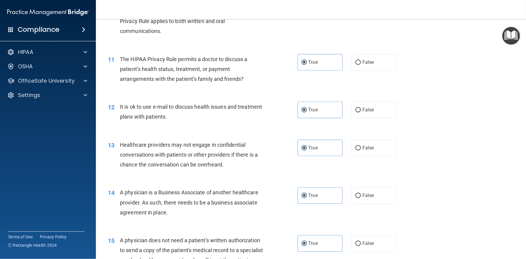
scroll to position [501, 0]
click at [375, 151] on label "False" at bounding box center [373, 149] width 45 height 16
click at [361, 151] on input "False" at bounding box center [357, 149] width 5 height 4
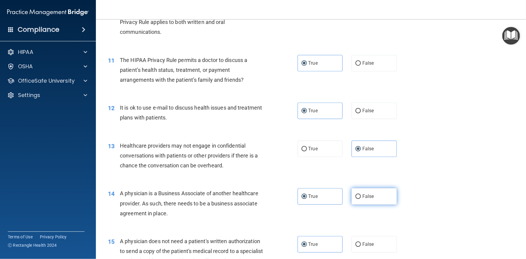
click at [371, 197] on label "False" at bounding box center [373, 196] width 45 height 16
click at [361, 197] on input "False" at bounding box center [357, 197] width 5 height 4
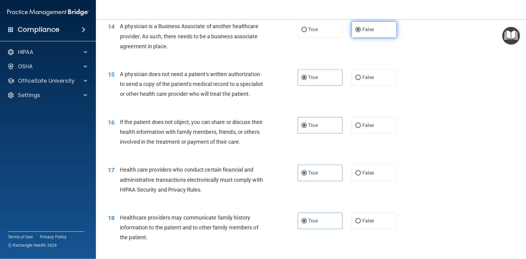
scroll to position [667, 0]
click at [369, 230] on label "False" at bounding box center [373, 221] width 45 height 16
click at [361, 224] on input "False" at bounding box center [357, 222] width 5 height 4
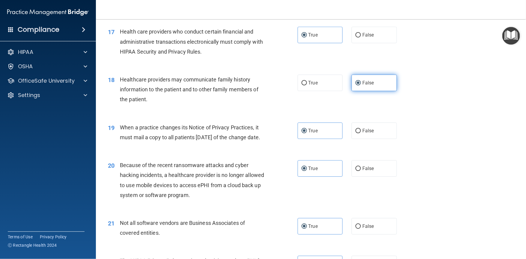
scroll to position [806, 0]
click at [372, 138] on label "False" at bounding box center [373, 130] width 45 height 16
click at [361, 133] on input "False" at bounding box center [357, 131] width 5 height 4
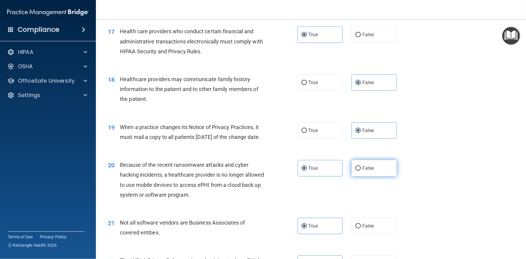
click at [370, 171] on span "False" at bounding box center [368, 168] width 12 height 6
click at [361, 171] on input "False" at bounding box center [357, 168] width 5 height 4
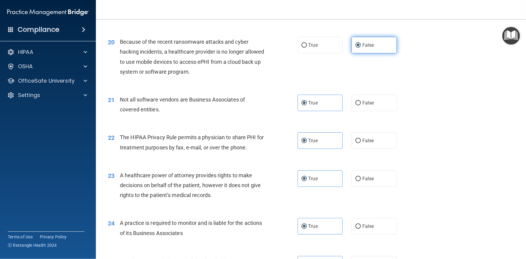
scroll to position [933, 0]
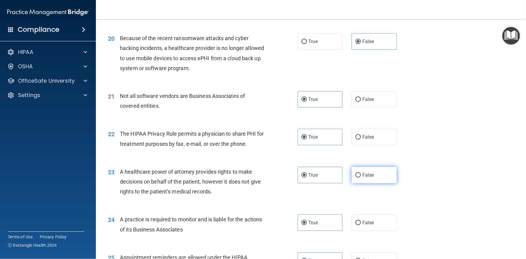
click at [371, 183] on label "False" at bounding box center [373, 175] width 45 height 16
click at [361, 178] on input "False" at bounding box center [357, 175] width 5 height 4
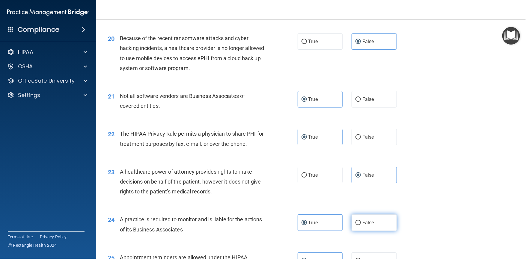
click at [368, 226] on span "False" at bounding box center [368, 223] width 12 height 6
click at [361, 225] on input "False" at bounding box center [357, 223] width 5 height 4
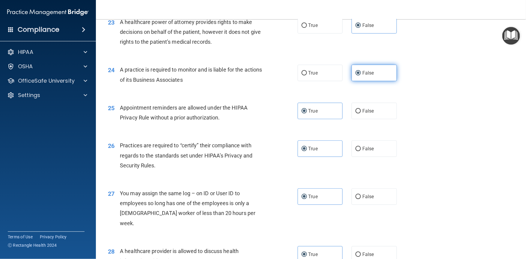
scroll to position [1083, 0]
click at [375, 157] on label "False" at bounding box center [373, 148] width 45 height 16
click at [361, 151] on input "False" at bounding box center [357, 149] width 5 height 4
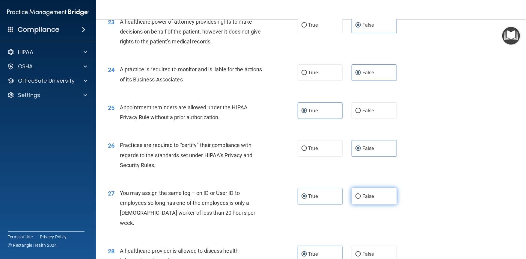
click at [370, 199] on span "False" at bounding box center [368, 197] width 12 height 6
click at [361, 199] on input "False" at bounding box center [357, 196] width 5 height 4
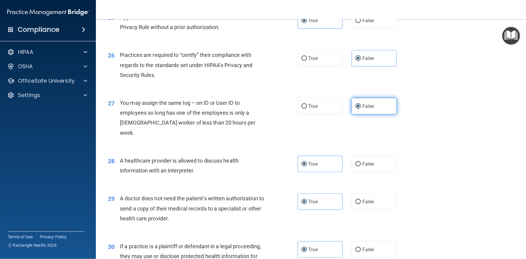
scroll to position [1245, 0]
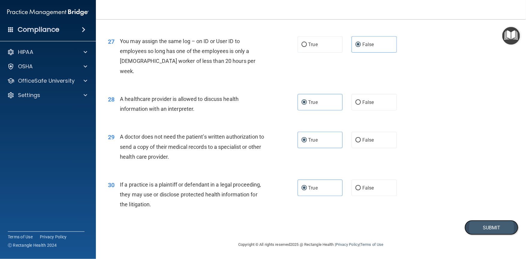
click at [474, 227] on button "Submit" at bounding box center [491, 227] width 54 height 15
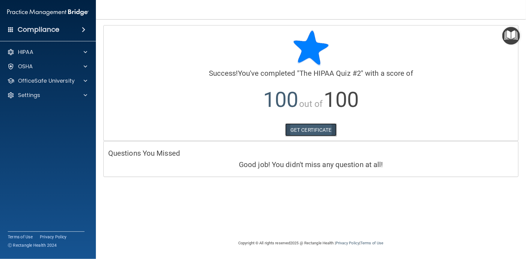
click at [313, 135] on link "GET CERTIFICATE" at bounding box center [310, 129] width 51 height 13
click at [86, 80] on span at bounding box center [86, 80] width 4 height 7
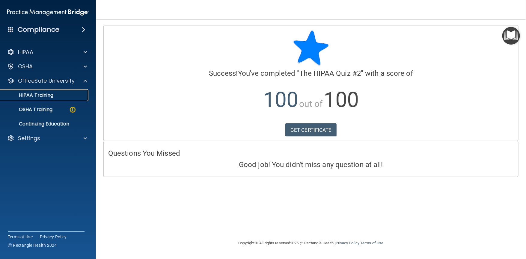
click at [66, 95] on div "HIPAA Training" at bounding box center [45, 95] width 82 height 6
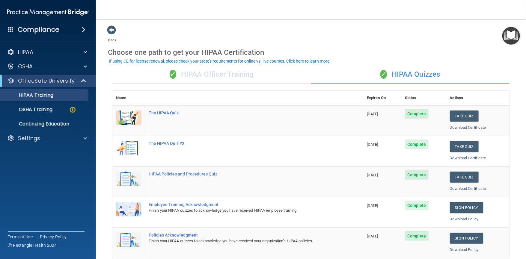
click at [197, 73] on div "✓ HIPAA Officer Training" at bounding box center [211, 75] width 199 height 18
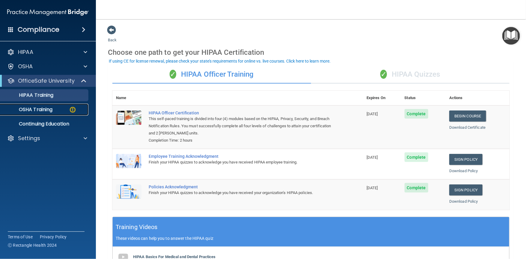
click at [34, 109] on p "OSHA Training" at bounding box center [28, 110] width 49 height 6
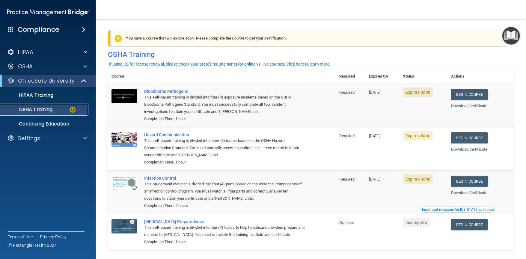
click at [46, 107] on p "OSHA Training" at bounding box center [28, 110] width 49 height 6
click at [46, 96] on p "HIPAA Training" at bounding box center [28, 95] width 49 height 6
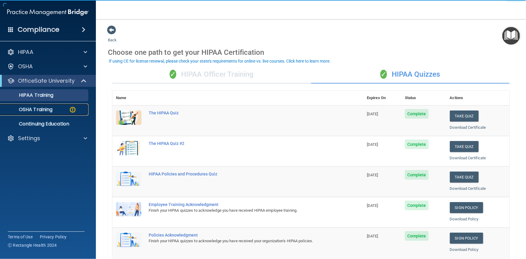
click at [47, 108] on p "OSHA Training" at bounding box center [28, 110] width 49 height 6
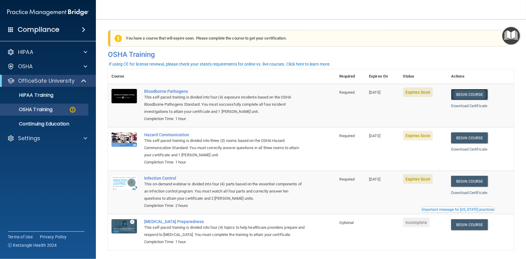
click at [464, 96] on link "Begin Course" at bounding box center [469, 94] width 37 height 11
